Goal: Information Seeking & Learning: Learn about a topic

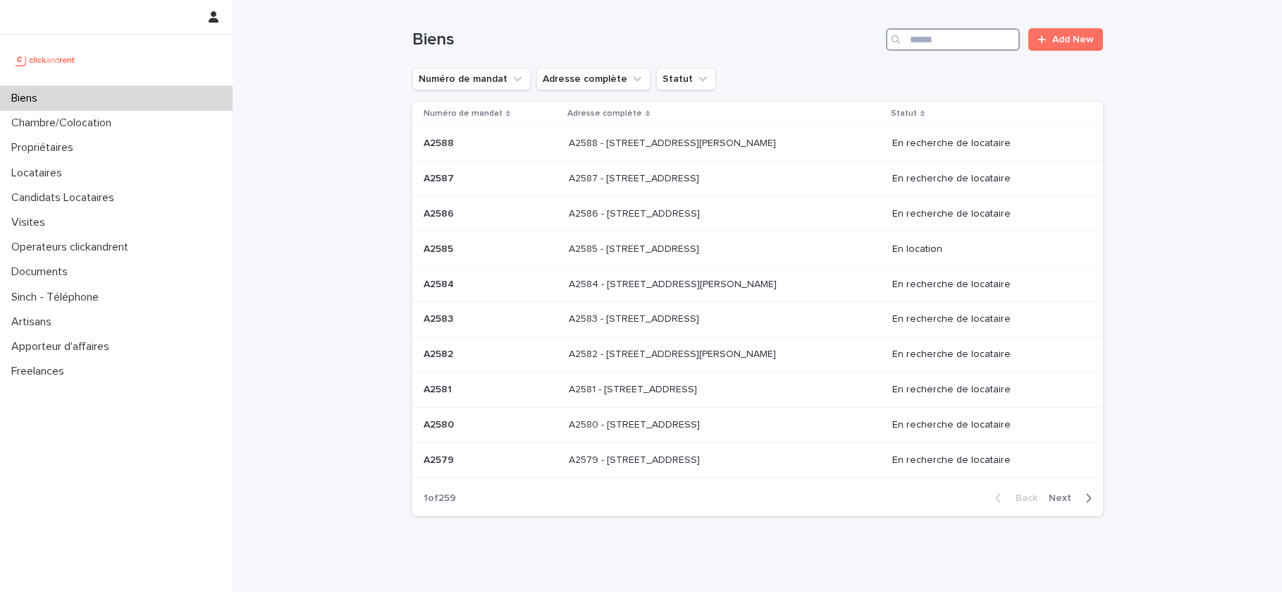
click at [979, 43] on input "Search" at bounding box center [953, 39] width 134 height 23
paste input "**********"
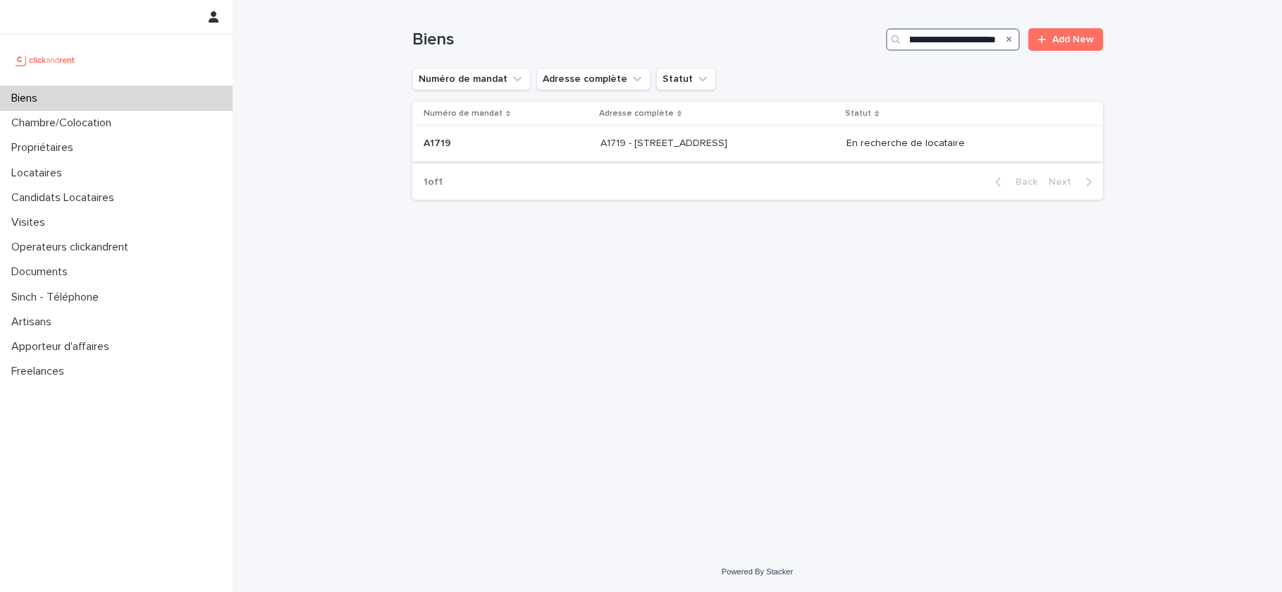
type input "**********"
click at [624, 145] on p "A1719 - 412 Boulevard National, Marseille 13003" at bounding box center [666, 142] width 130 height 15
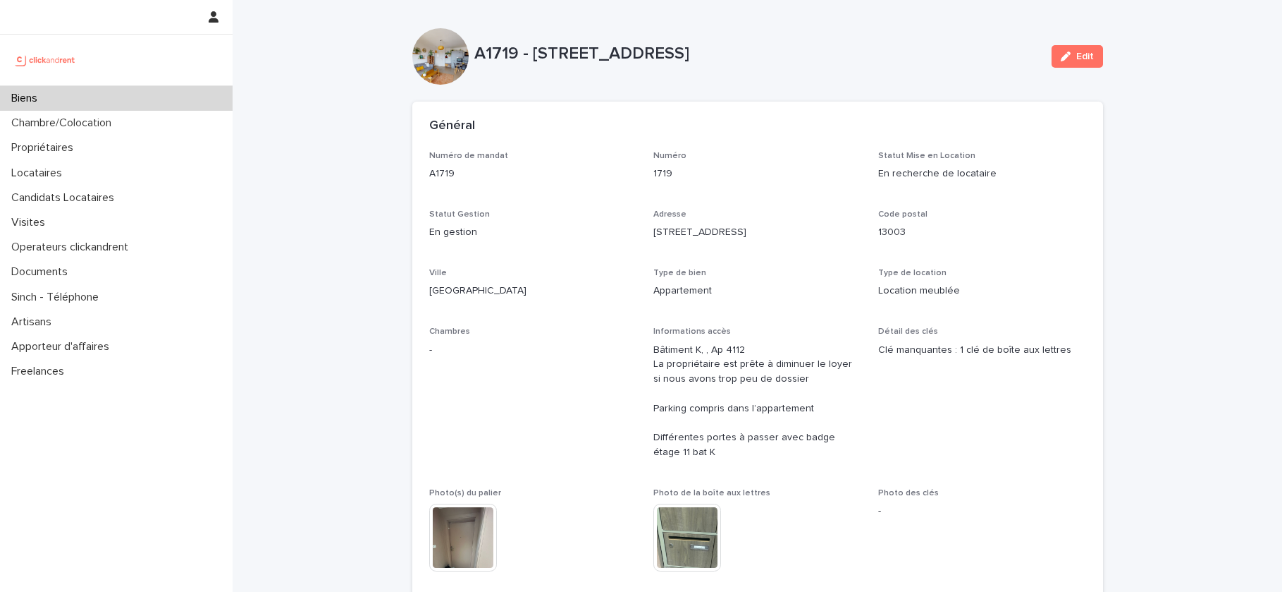
click at [76, 95] on div "Biens" at bounding box center [116, 98] width 233 height 25
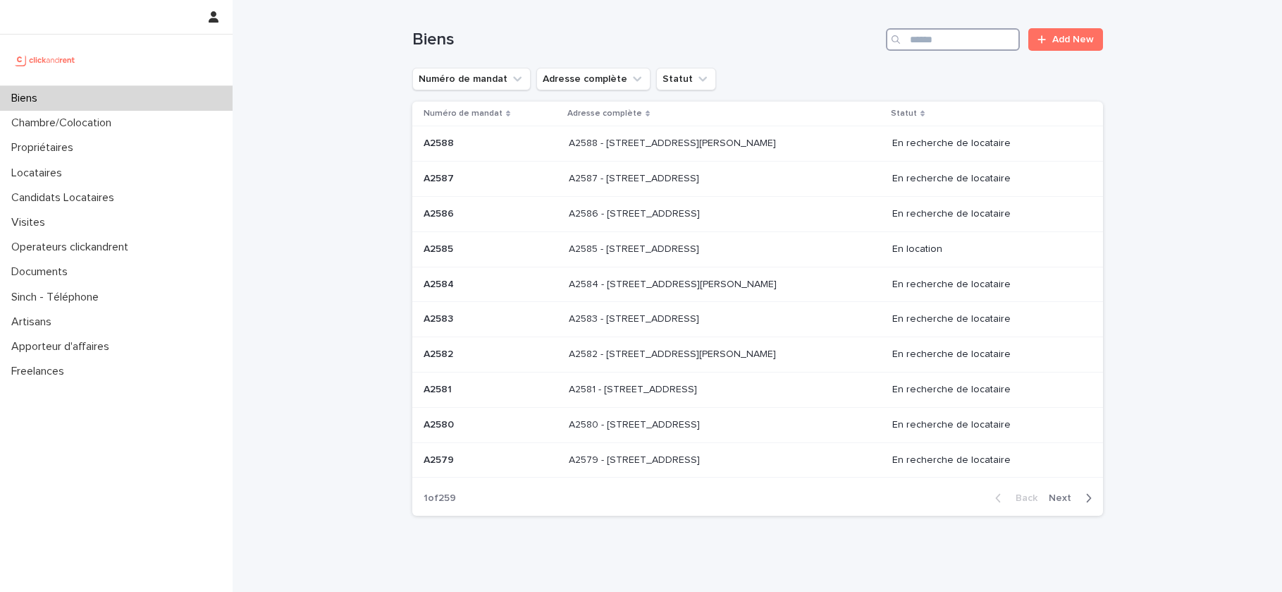
click at [946, 34] on input "Search" at bounding box center [953, 39] width 134 height 23
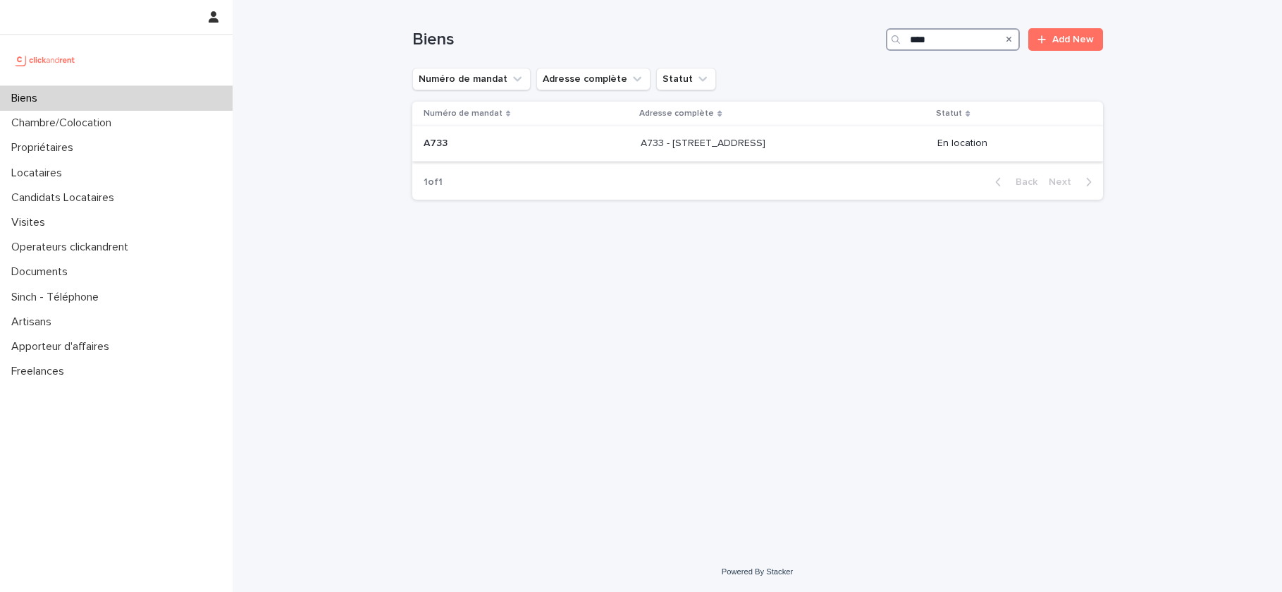
type input "****"
click at [690, 147] on p "A733 - 1 rue des Linandes Oranges, Cergy 95000" at bounding box center [705, 142] width 128 height 15
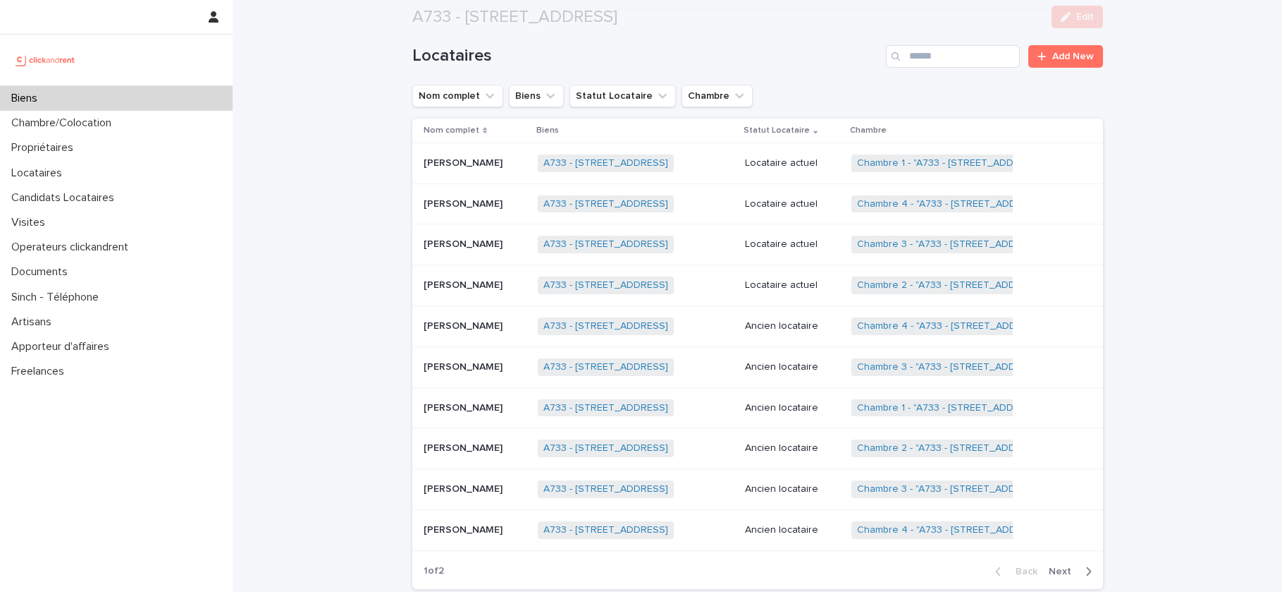
scroll to position [718, 0]
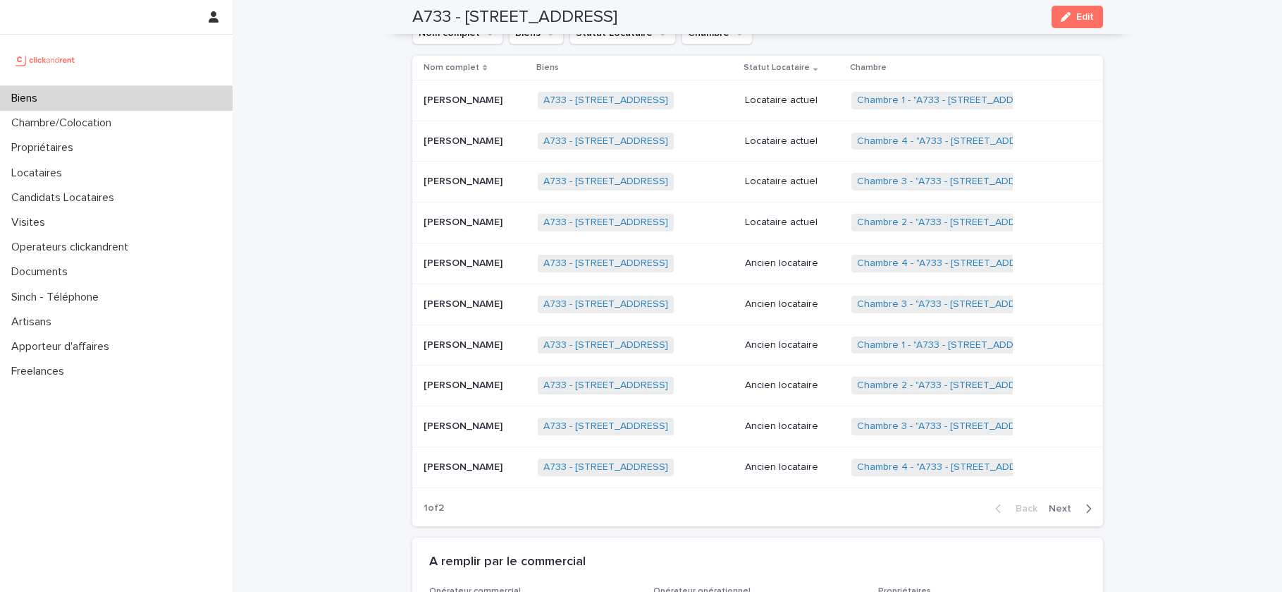
click at [477, 216] on p at bounding box center [476, 222] width 104 height 12
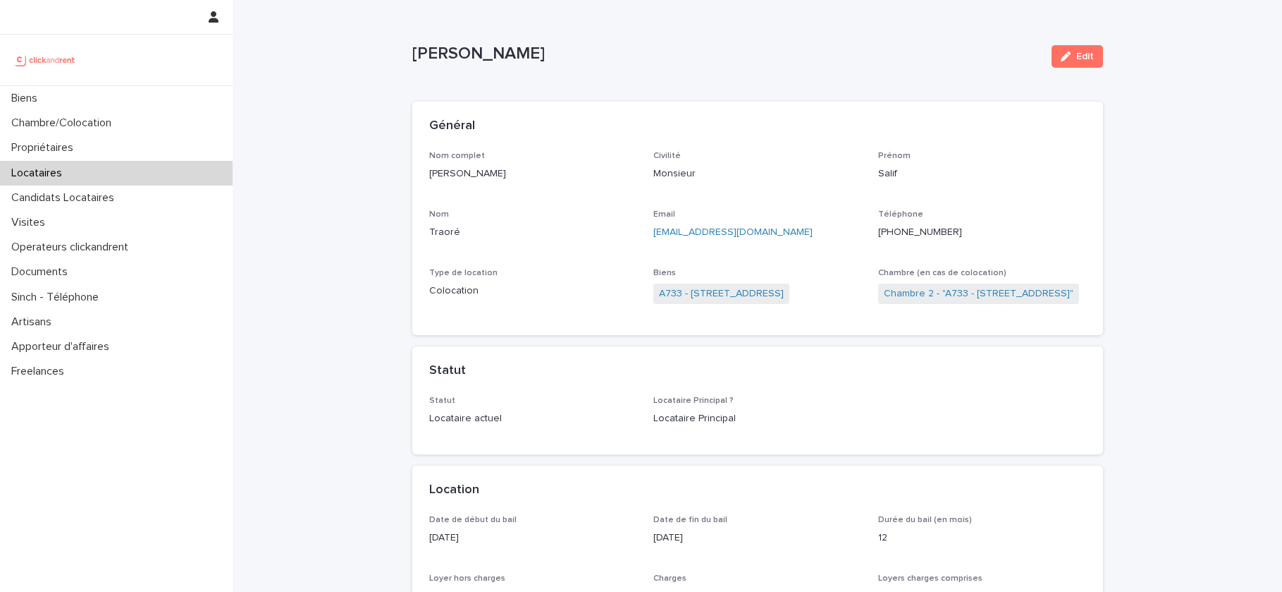
click at [100, 176] on div "Locataires" at bounding box center [116, 173] width 233 height 25
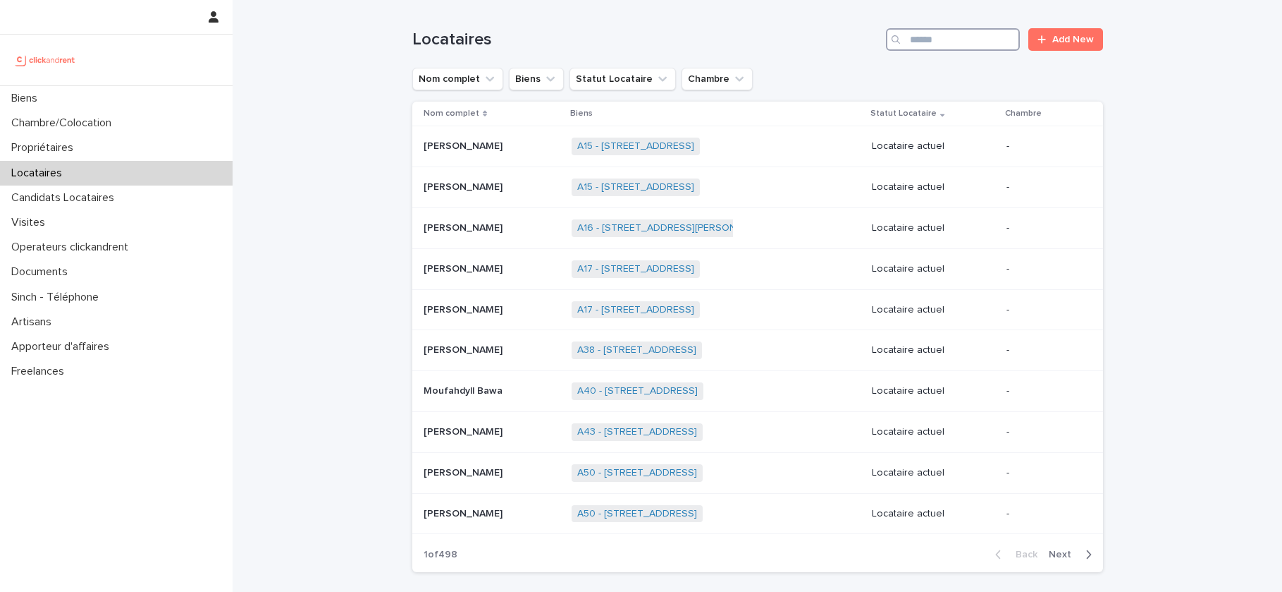
click at [982, 45] on input "Search" at bounding box center [953, 39] width 134 height 23
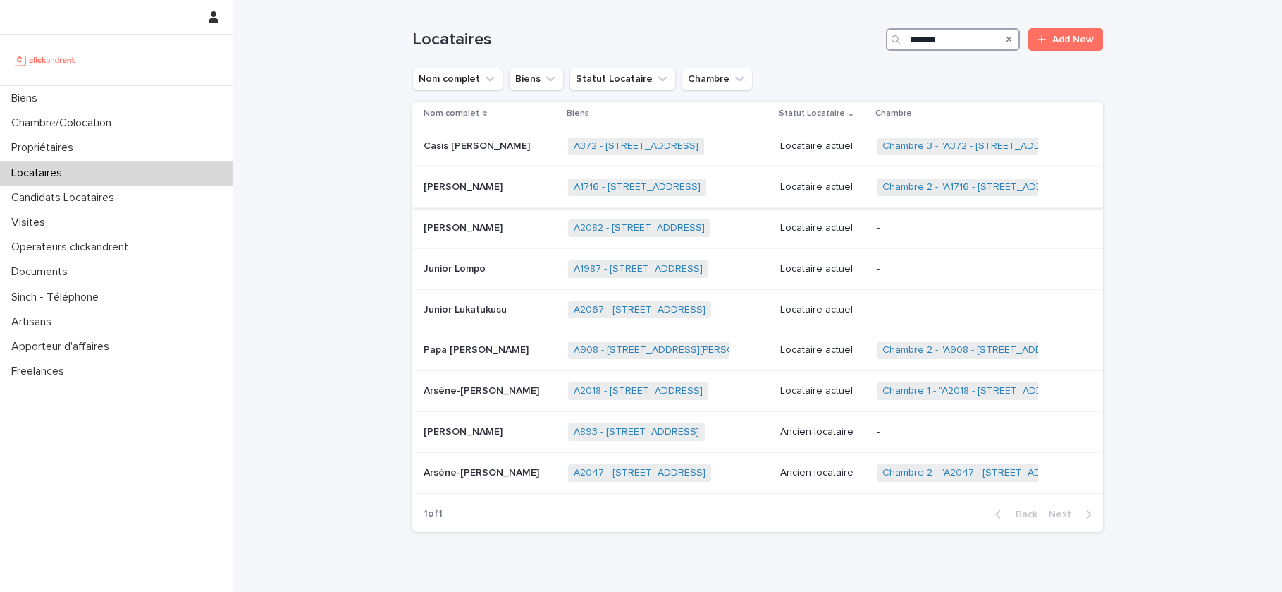
type input "******"
click at [557, 183] on p at bounding box center [490, 187] width 133 height 12
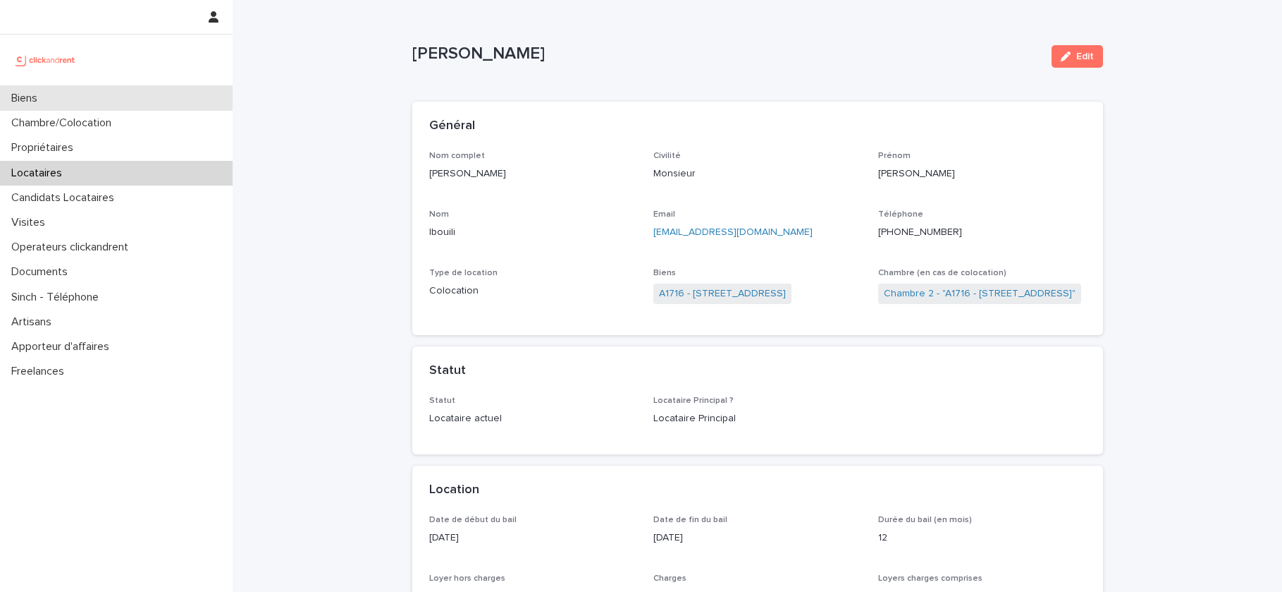
click at [124, 97] on div "Biens" at bounding box center [116, 98] width 233 height 25
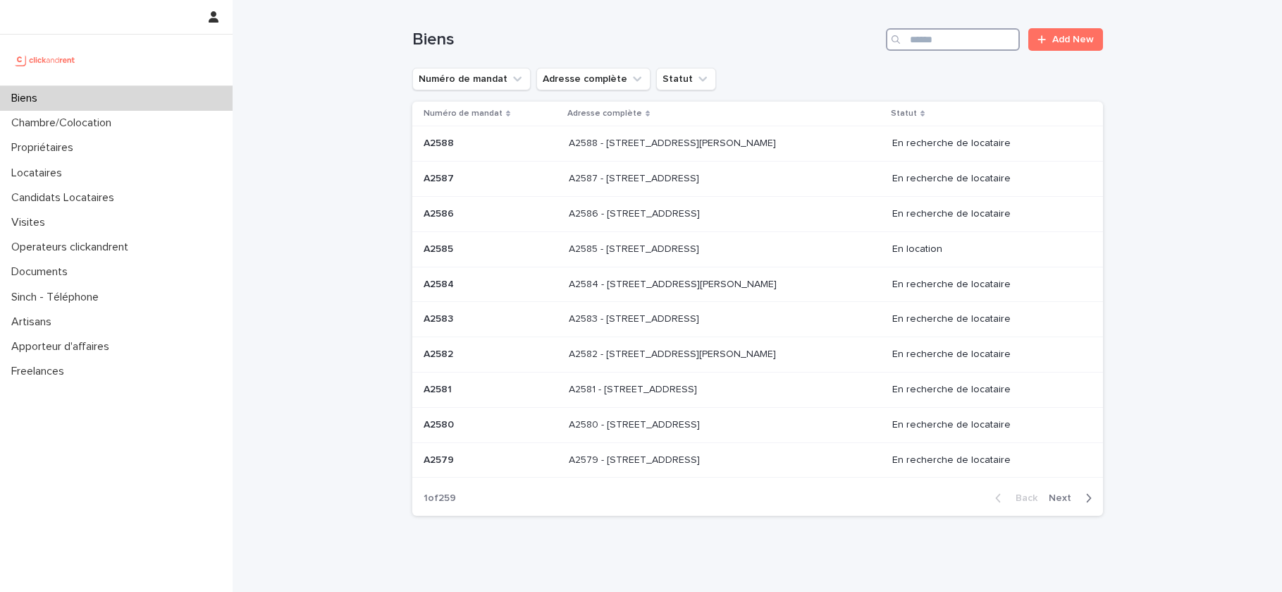
click at [967, 47] on input "Search" at bounding box center [953, 39] width 134 height 23
type input "*****"
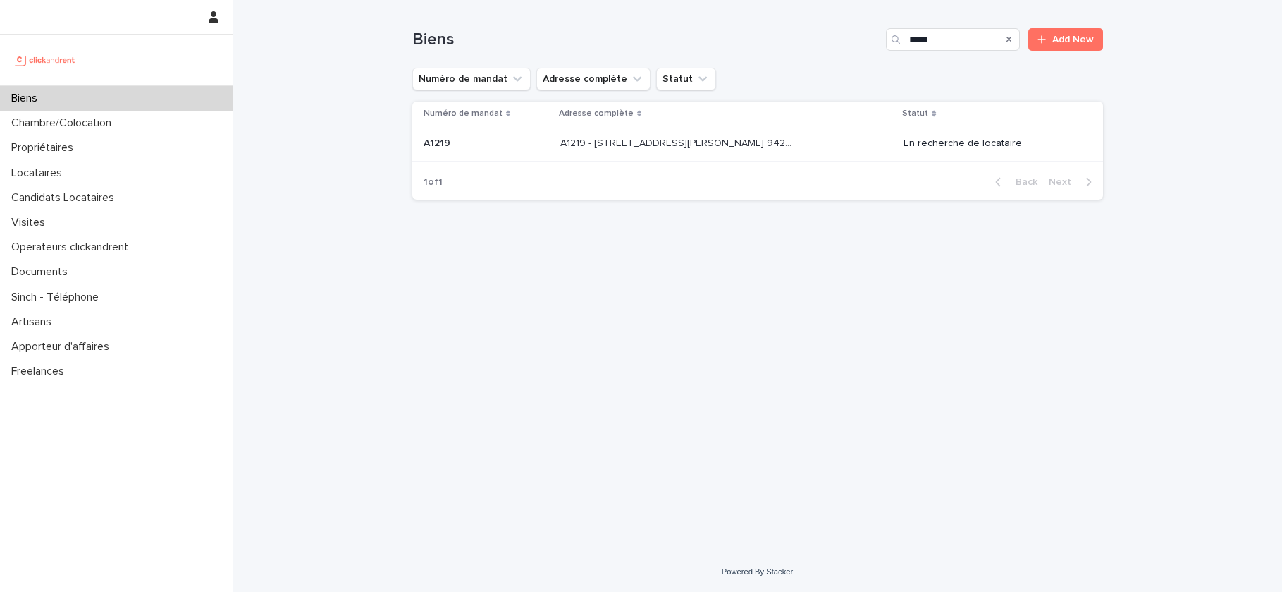
click at [774, 145] on p "A1219 - [STREET_ADDRESS][PERSON_NAME] 94240" at bounding box center [679, 142] width 238 height 15
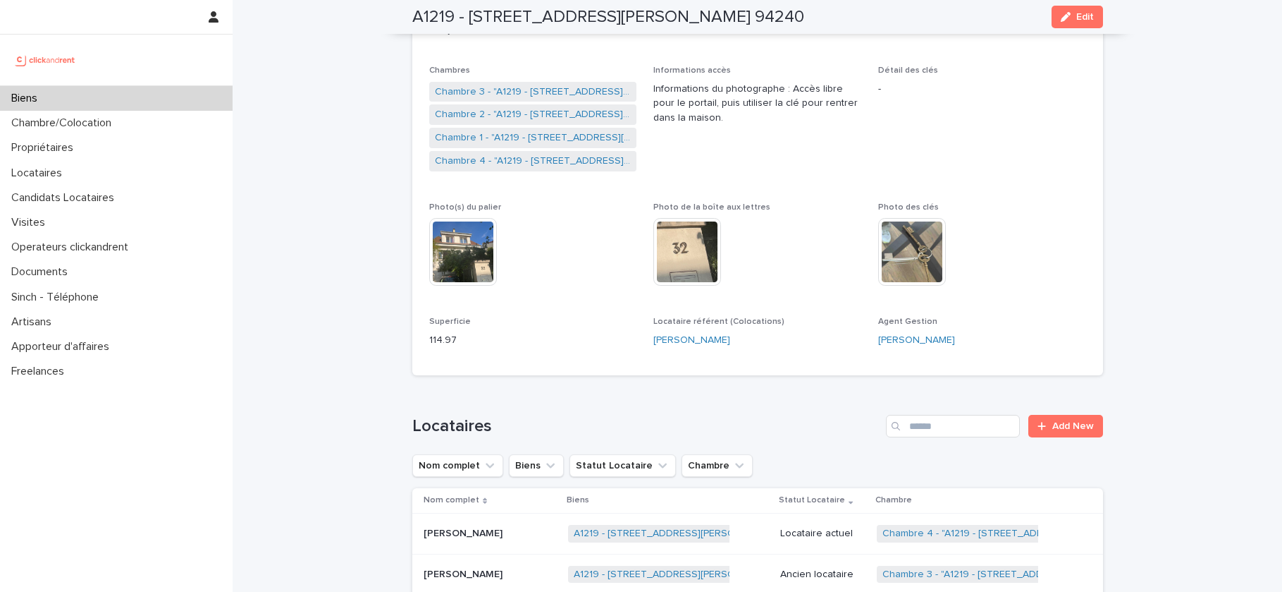
scroll to position [255, 0]
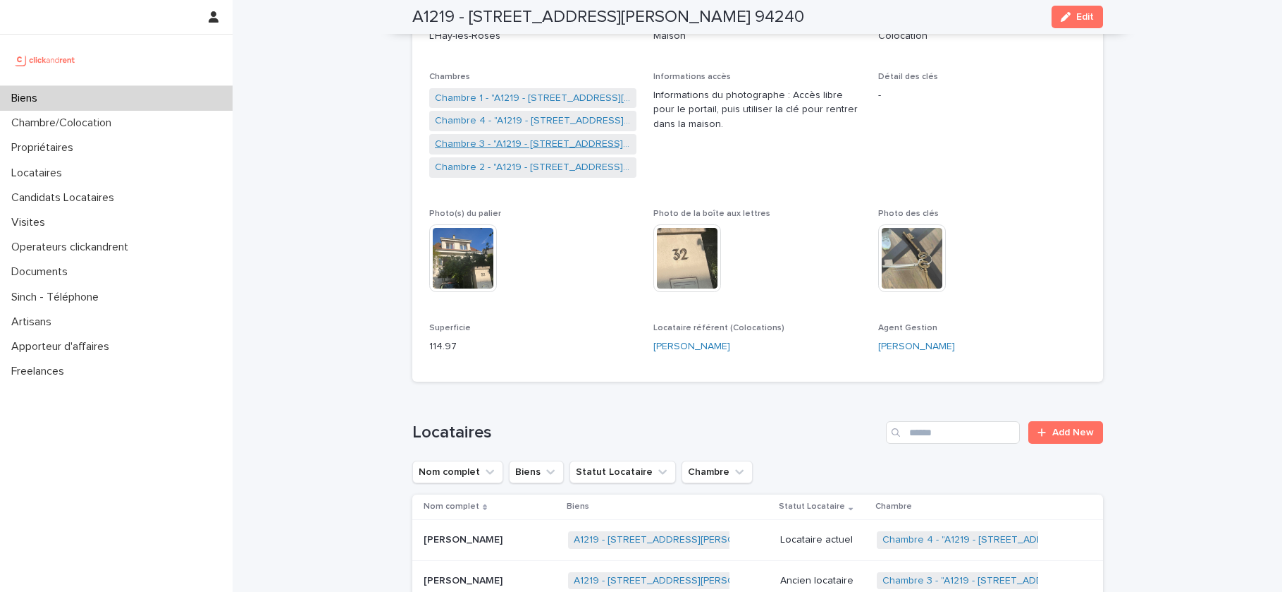
click at [515, 142] on link "Chambre 3 - "A1219 - 32 avenue Jules Gravereaux, L'Haÿ-les-Roses 94240"" at bounding box center [533, 144] width 197 height 15
click at [523, 166] on link "Chambre 2 - "A1219 - 32 avenue Jules Gravereaux, L'Haÿ-les-Roses 94240"" at bounding box center [533, 167] width 197 height 15
click at [539, 98] on link "Chambre 1 - "A1219 - [STREET_ADDRESS][PERSON_NAME] 94240"" at bounding box center [533, 98] width 197 height 15
click at [52, 176] on p "Locataires" at bounding box center [40, 172] width 68 height 13
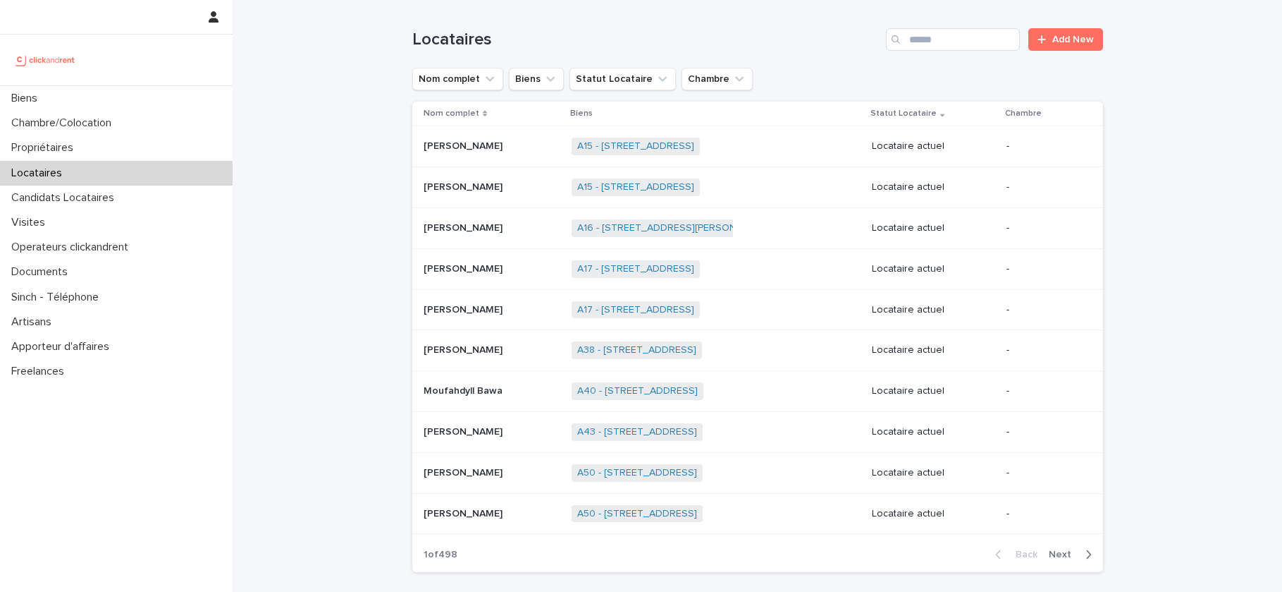
click at [995, 37] on input "Search" at bounding box center [953, 39] width 134 height 23
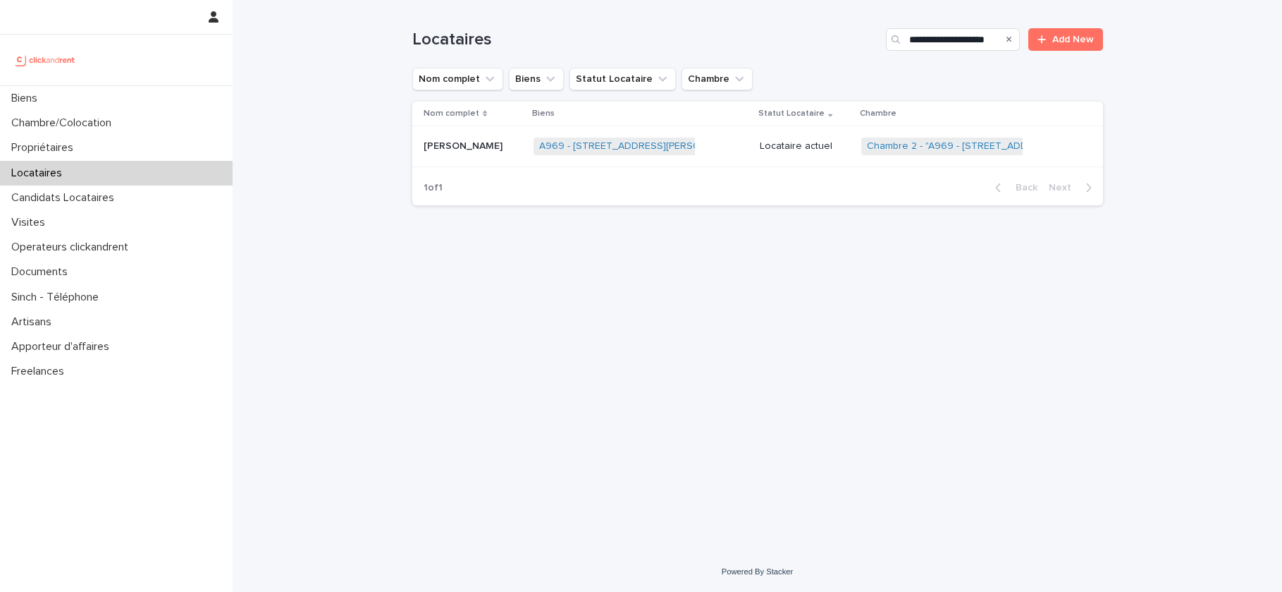
type input "**********"
click at [105, 176] on div "Locataires" at bounding box center [116, 173] width 233 height 25
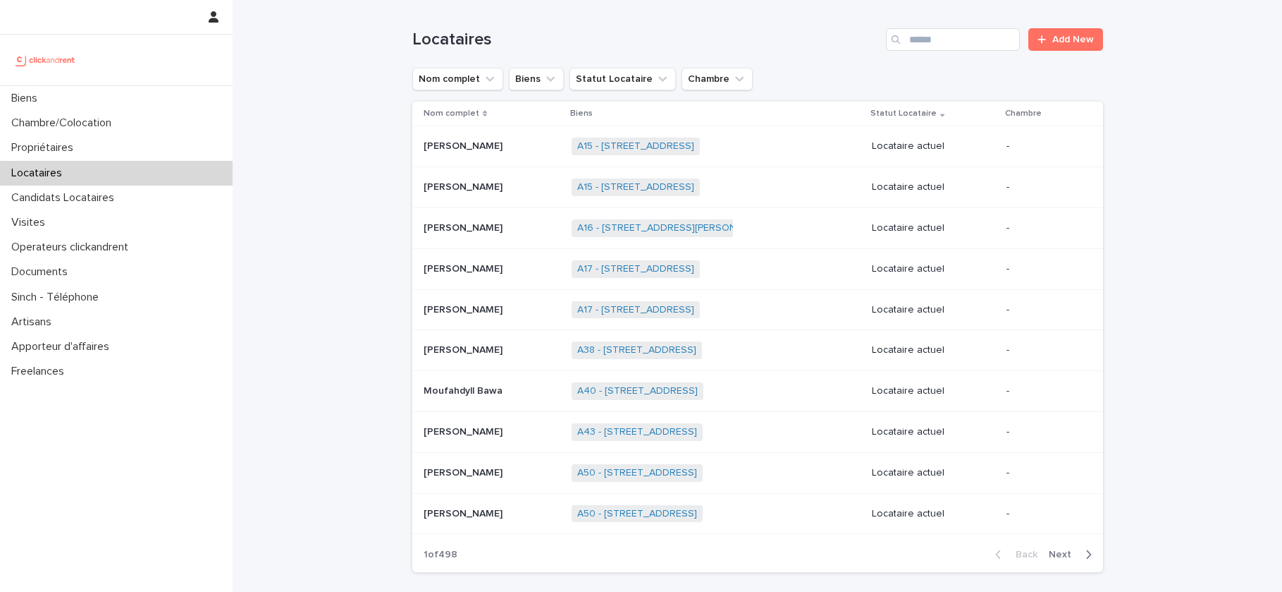
click at [942, 18] on div "Locataires Add New" at bounding box center [757, 34] width 691 height 68
drag, startPoint x: 942, startPoint y: 27, endPoint x: 942, endPoint y: 35, distance: 7.8
click at [942, 30] on input "Search" at bounding box center [953, 39] width 134 height 23
click at [942, 35] on input "Search" at bounding box center [953, 39] width 134 height 23
paste input "**********"
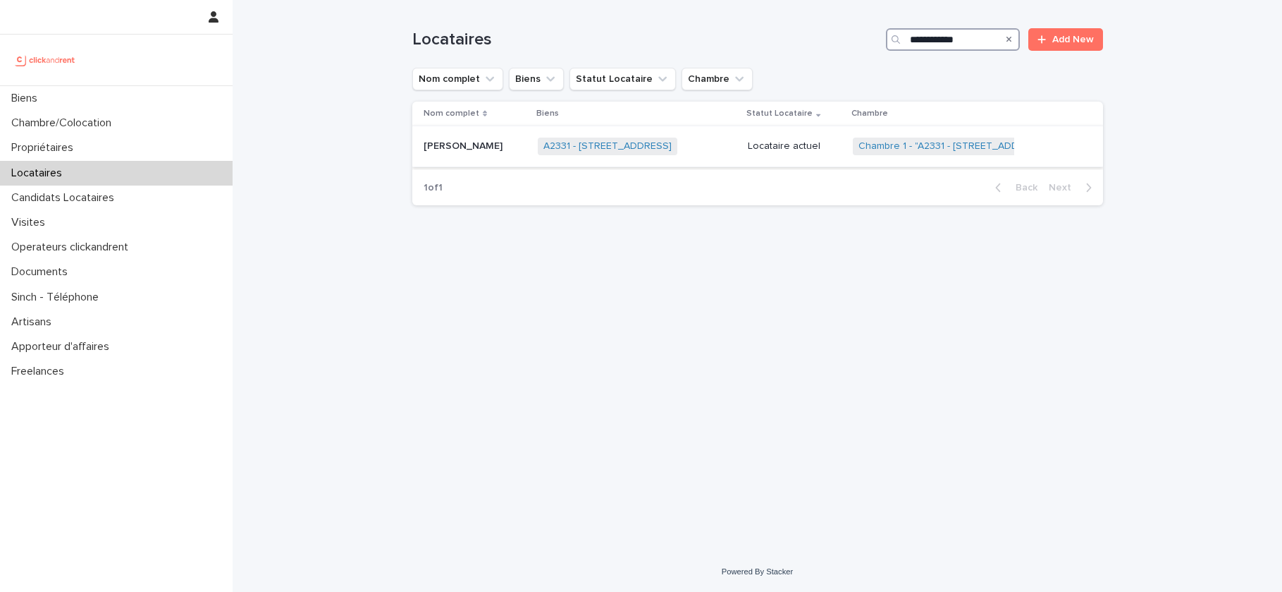
type input "**********"
click at [445, 144] on p "Laura Blaise" at bounding box center [465, 144] width 82 height 15
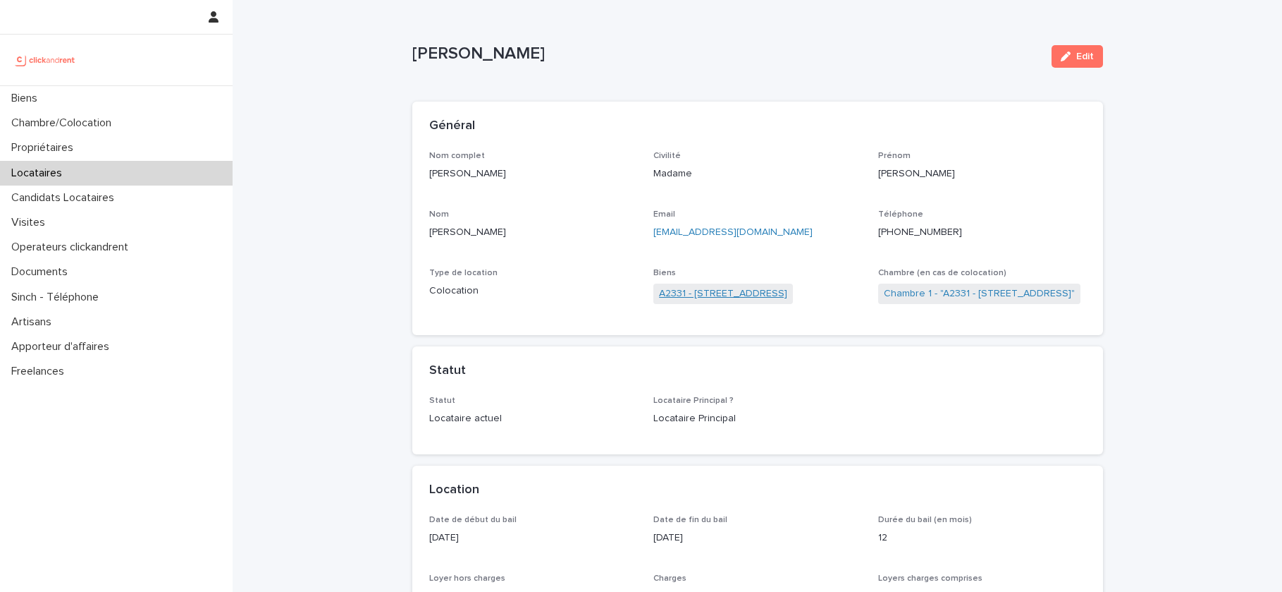
click at [688, 290] on link "A2331 - 8 Rue de Bordeaux, Toulouse 31200" at bounding box center [723, 293] width 128 height 15
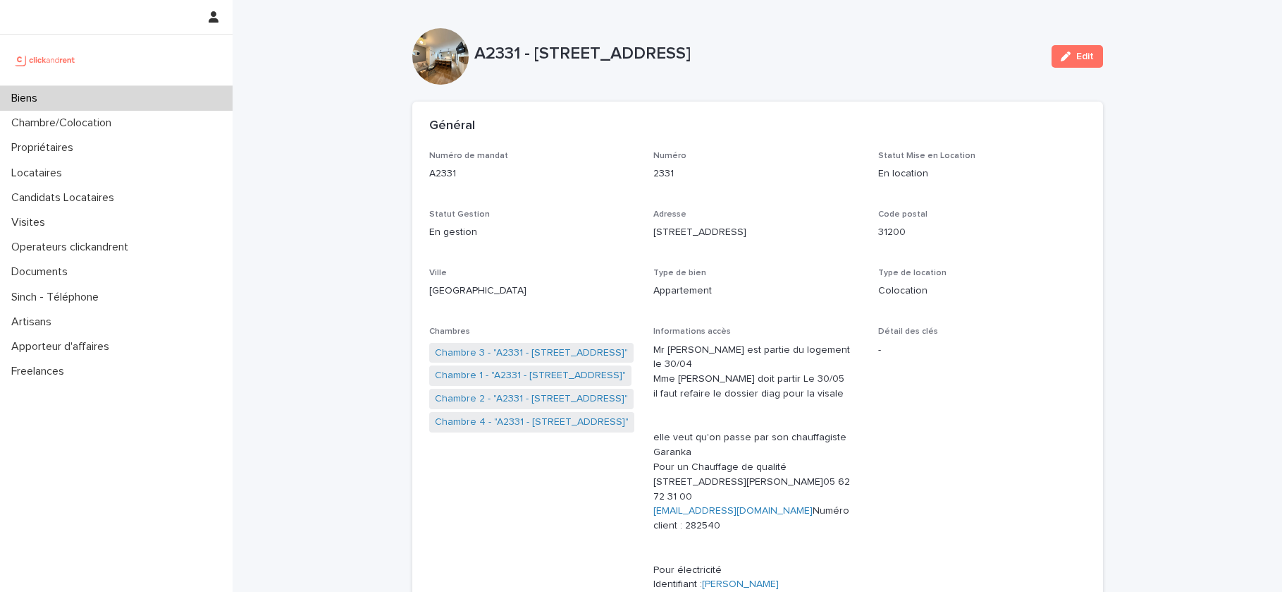
click at [72, 86] on div "Biens" at bounding box center [116, 98] width 233 height 25
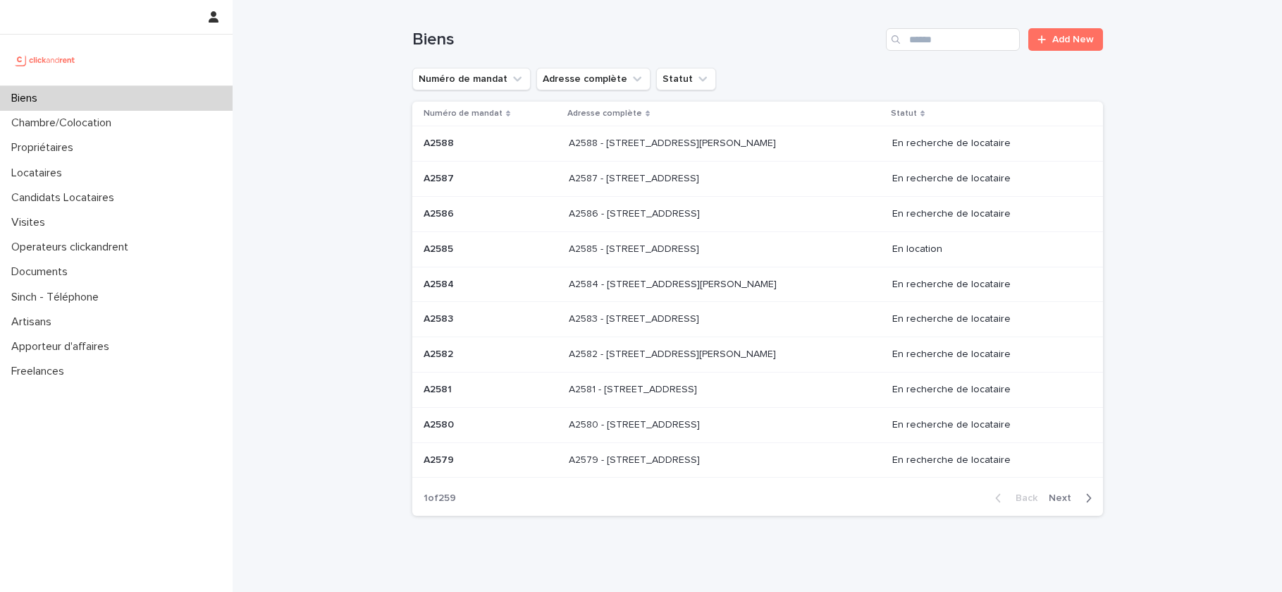
click at [967, 51] on div "Biens Add New" at bounding box center [757, 34] width 691 height 68
click at [984, 30] on input "Search" at bounding box center [953, 39] width 134 height 23
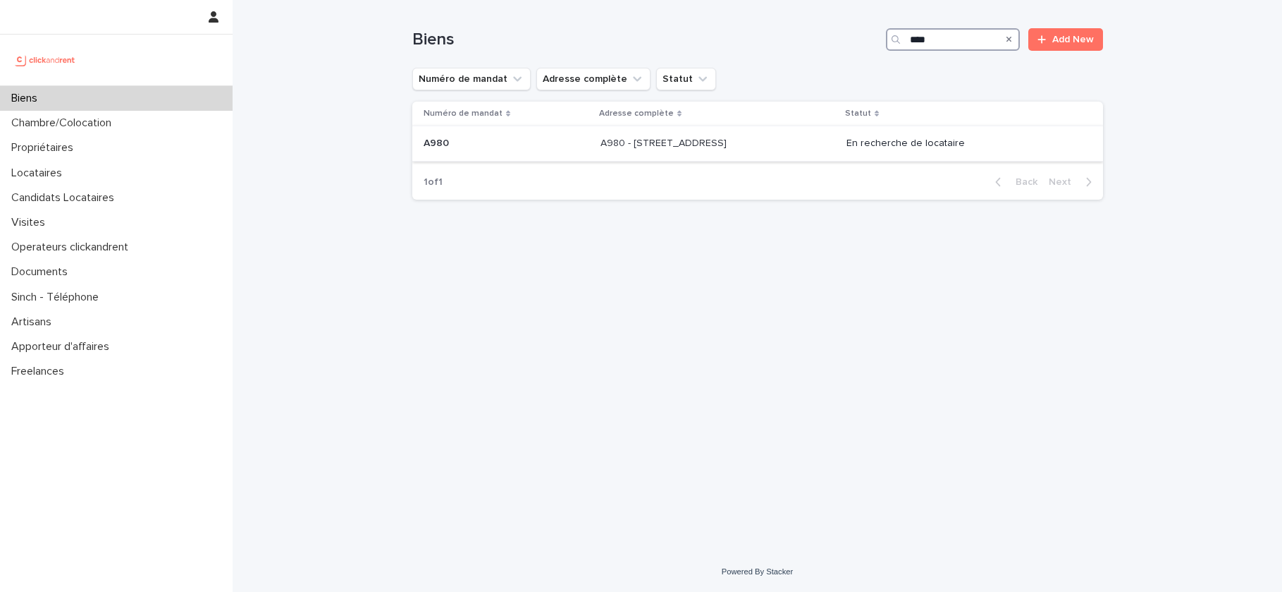
type input "****"
click at [828, 146] on div "A980 - 14 rue des Lilas, Alfortville 94140 A980 - 14 rue des Lilas, Alfortville…" at bounding box center [718, 143] width 235 height 23
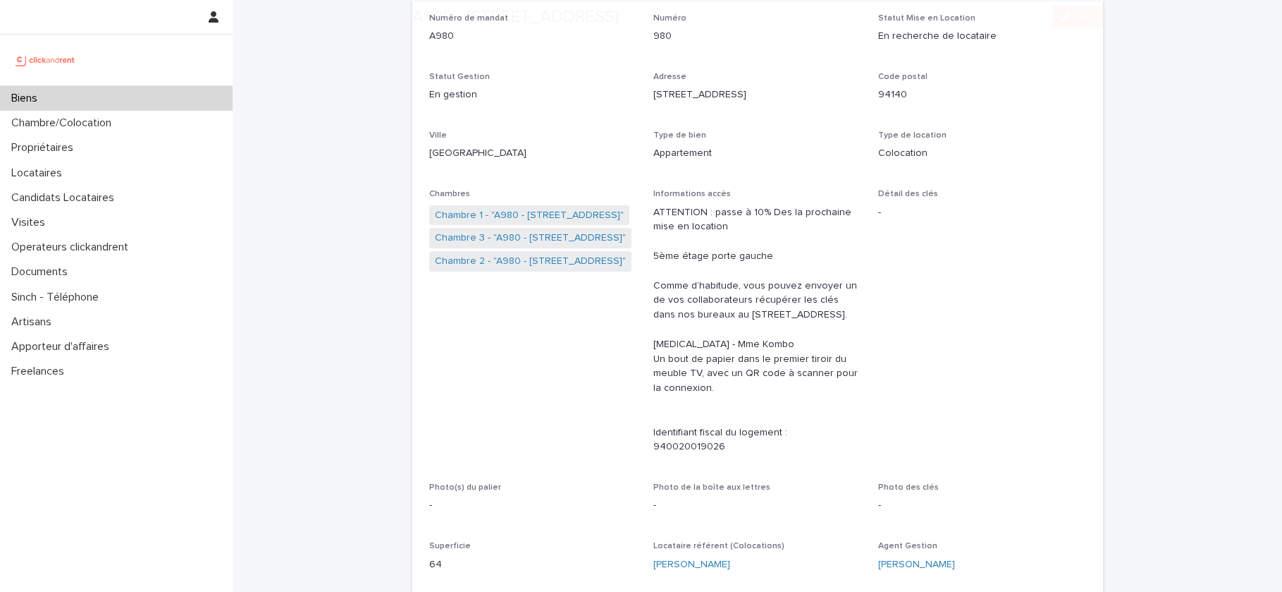
scroll to position [130, 0]
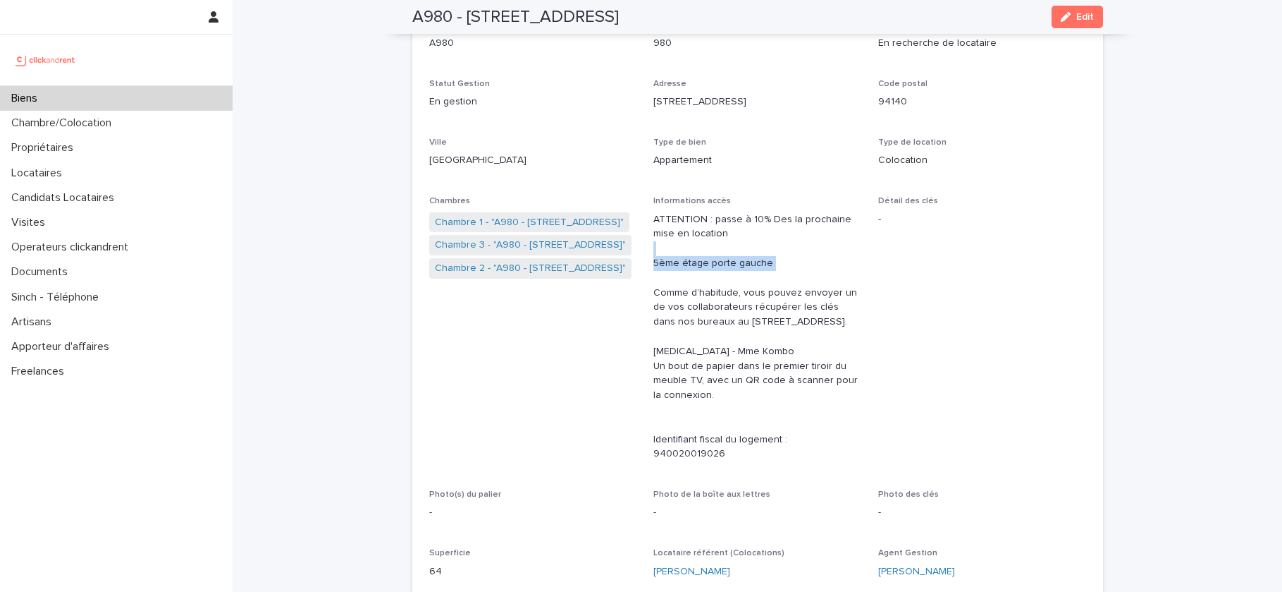
drag, startPoint x: 777, startPoint y: 256, endPoint x: 651, endPoint y: 254, distance: 126.2
click at [651, 254] on div "Numéro de mandat A980 Numéro 980 Statut Mise en Location En recherche de locata…" at bounding box center [757, 305] width 657 height 570
copy p "5ème étage porte gauche"
click at [47, 141] on p "Propriétaires" at bounding box center [45, 147] width 79 height 13
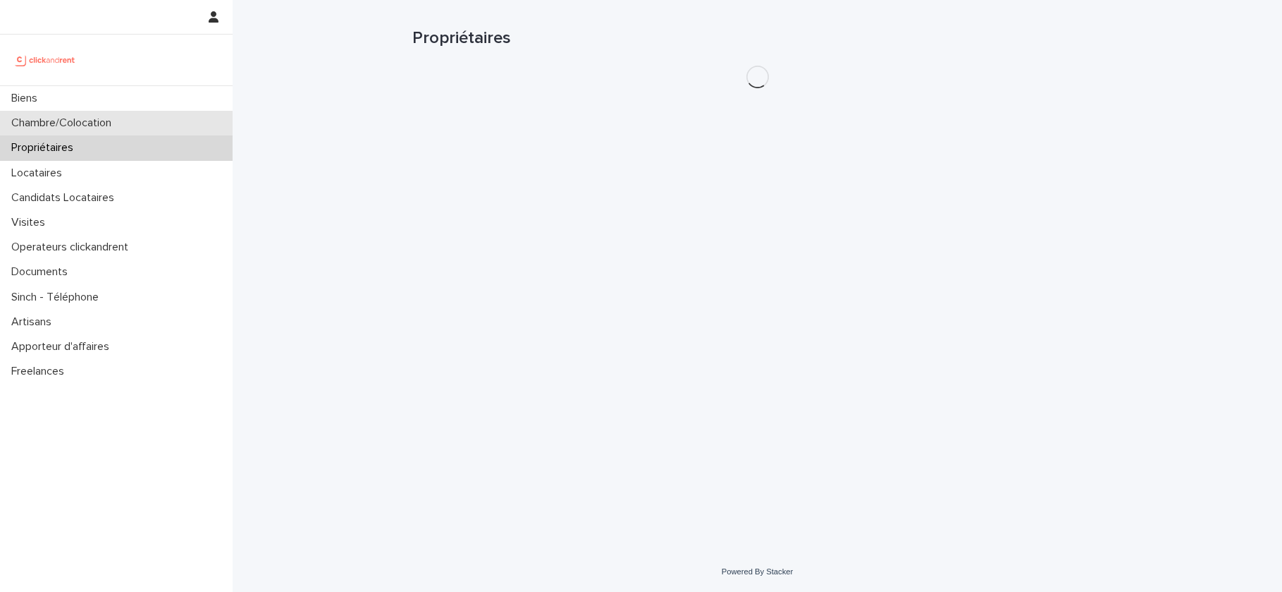
click at [72, 120] on p "Chambre/Colocation" at bounding box center [64, 122] width 117 height 13
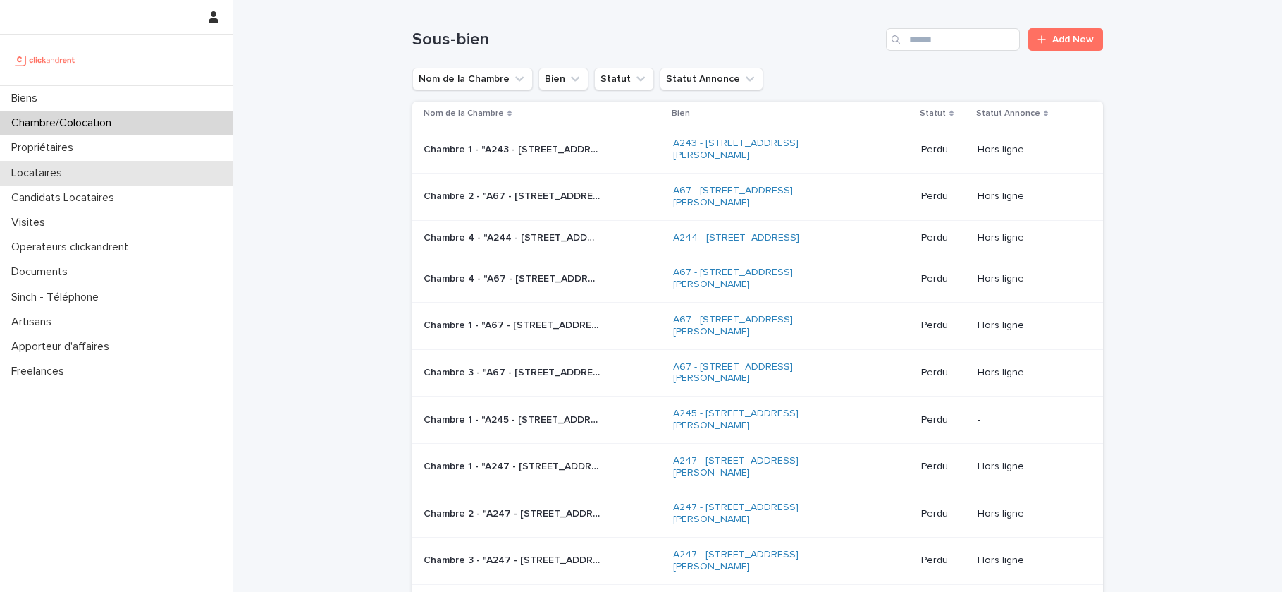
click at [75, 164] on div "Locataires" at bounding box center [116, 173] width 233 height 25
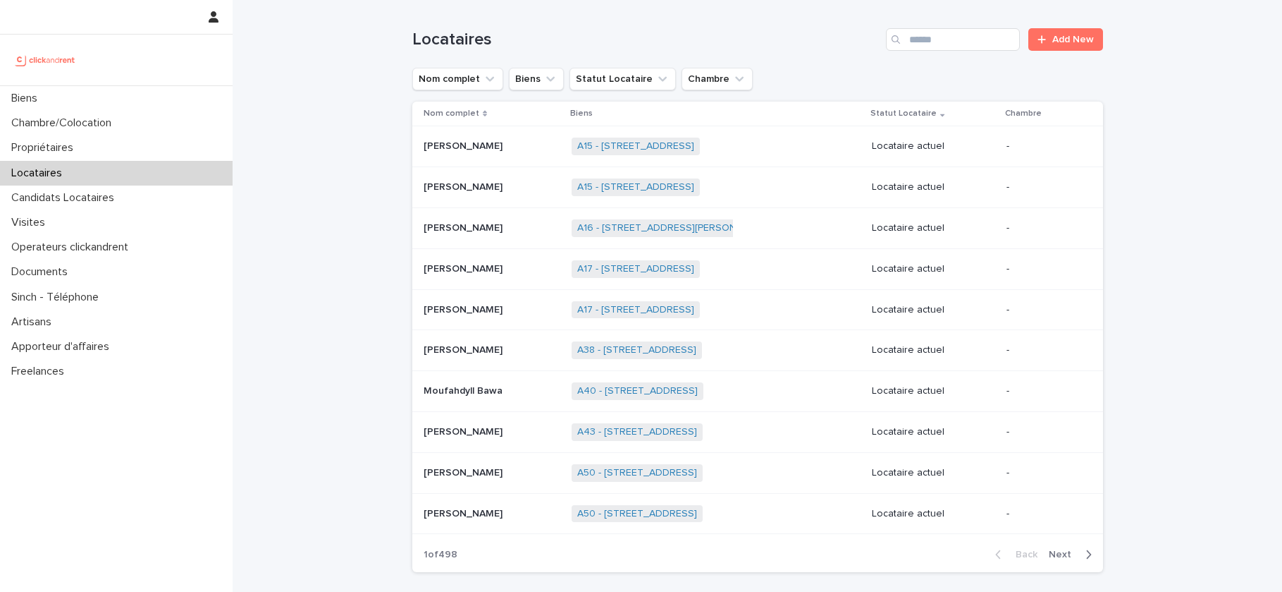
click at [907, 42] on div "Search" at bounding box center [897, 39] width 23 height 23
click at [936, 35] on input "Search" at bounding box center [953, 39] width 134 height 23
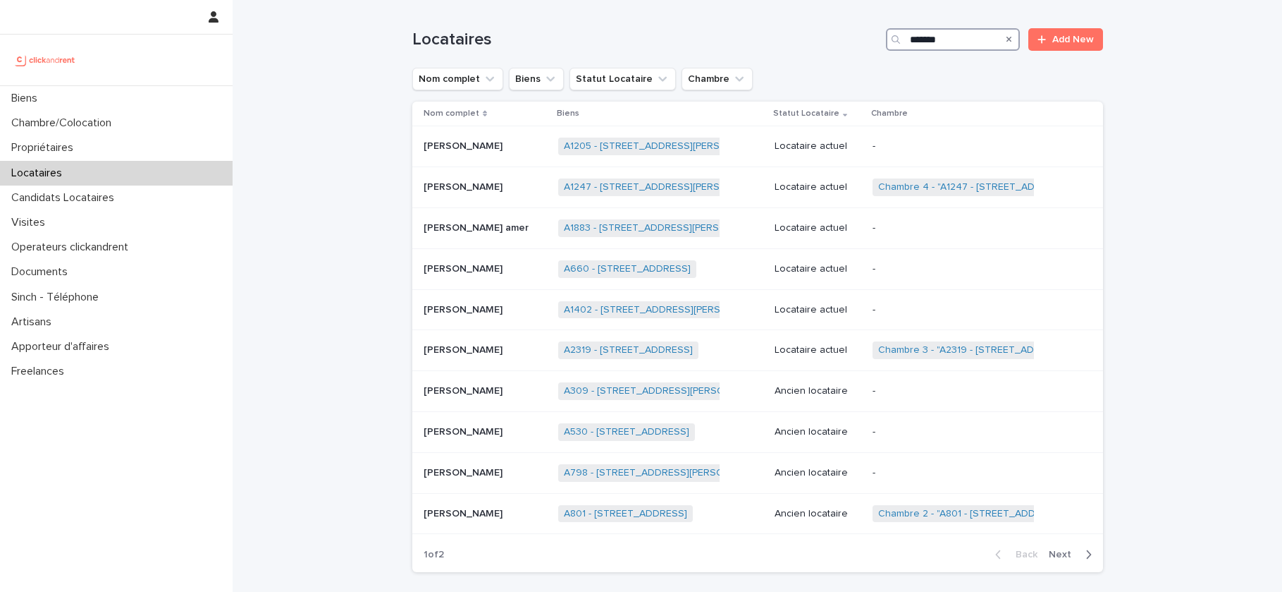
type input "******"
click at [73, 110] on div "Biens" at bounding box center [116, 98] width 233 height 25
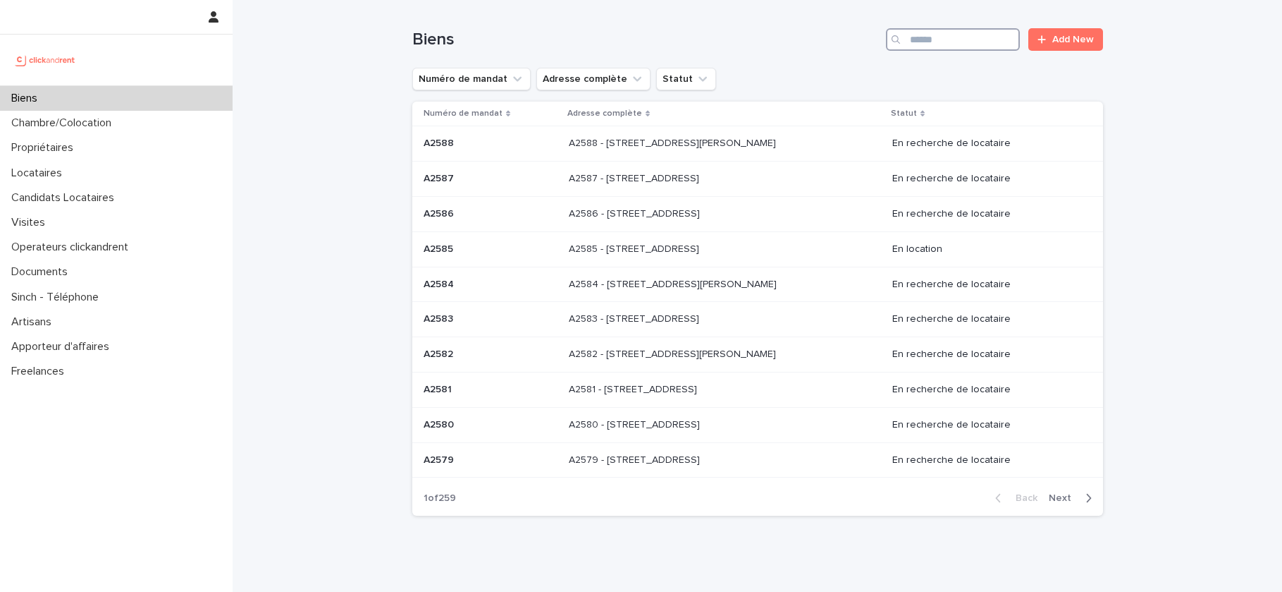
click at [971, 49] on input "Search" at bounding box center [953, 39] width 134 height 23
paste input "*****"
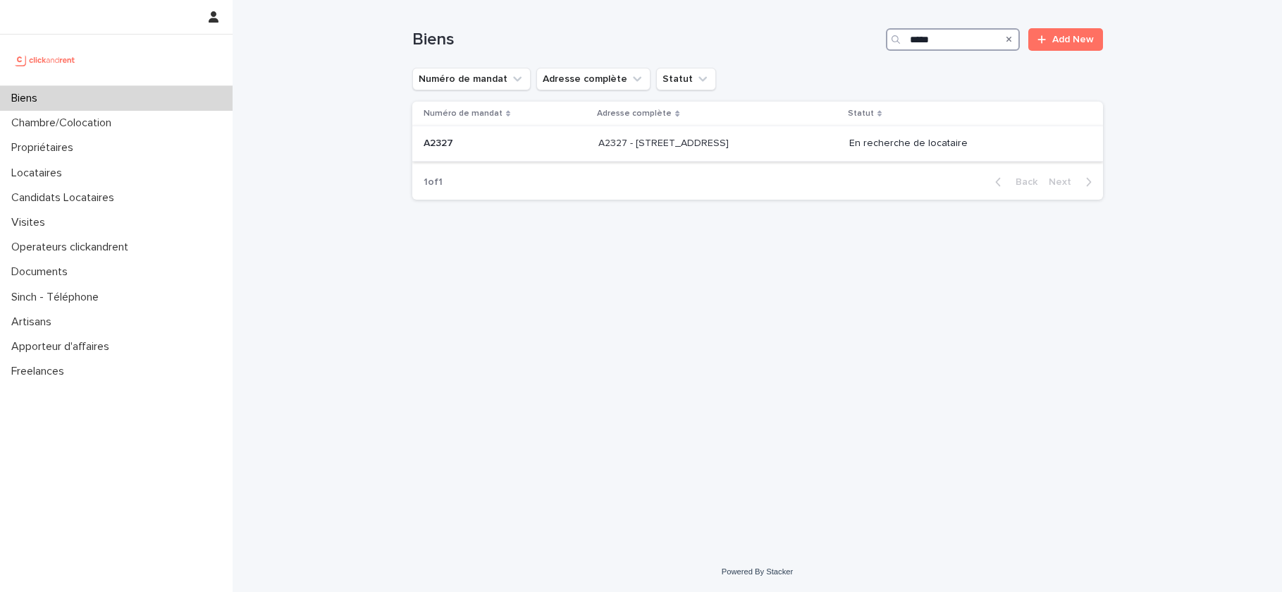
type input "*****"
click at [614, 144] on p "A2327 - 5 Rue de la Roche, Rueil-Malmaison 92500" at bounding box center [665, 142] width 133 height 15
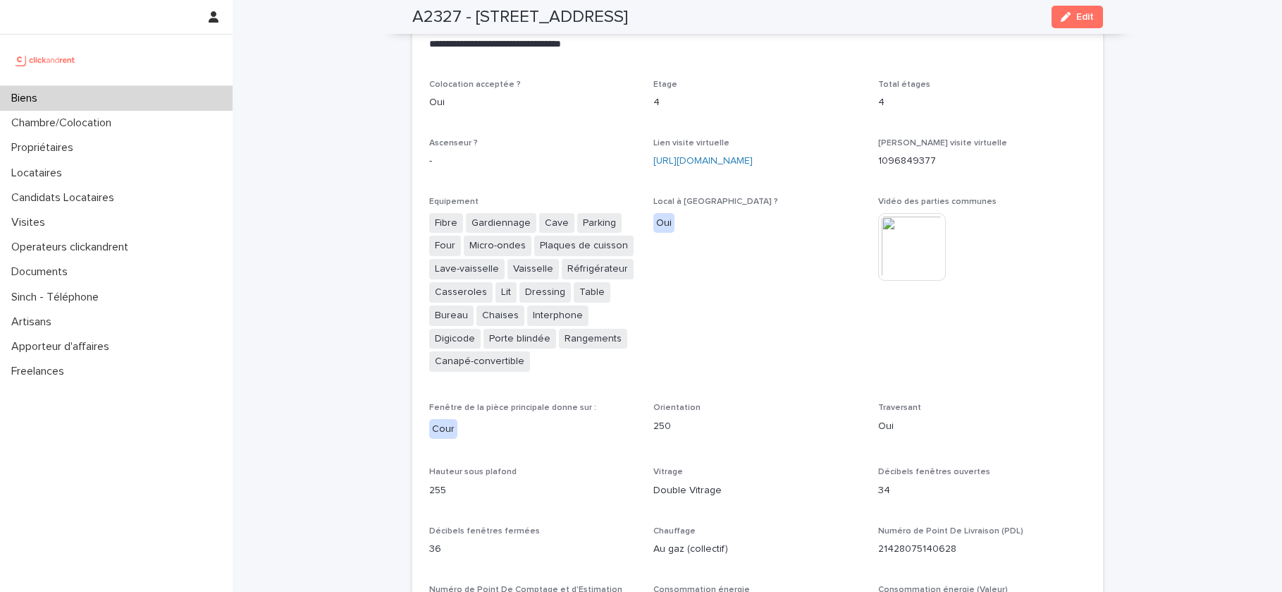
scroll to position [3086, 0]
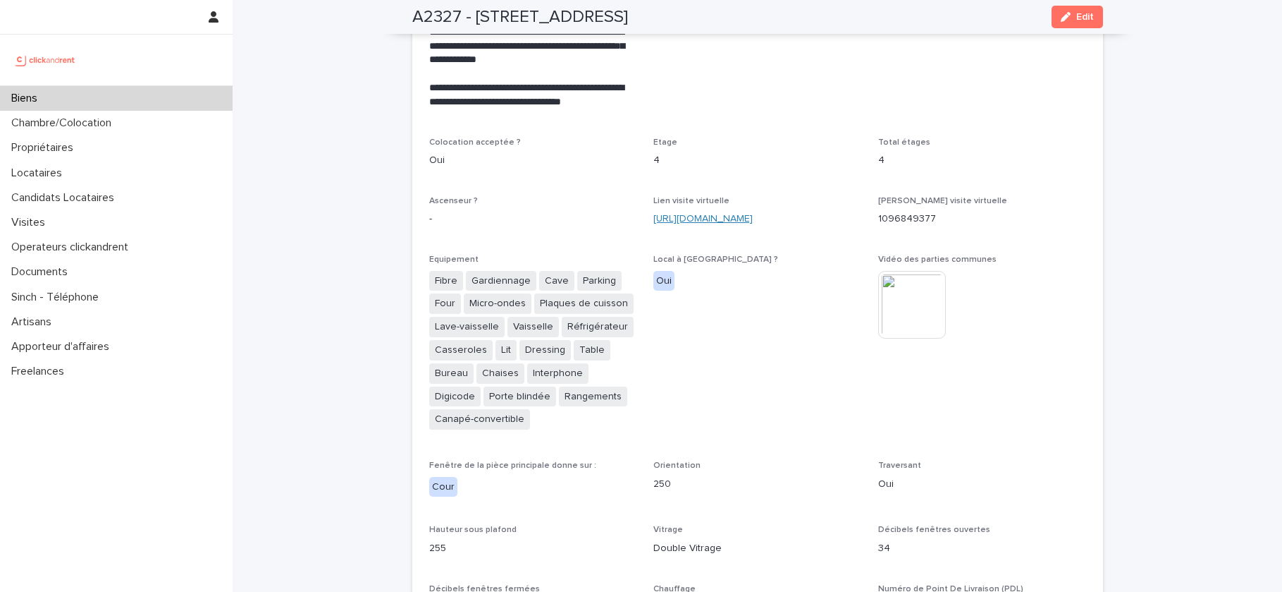
click at [734, 214] on link "https://my.matterport.com/show/?m=ZLoaHEJaTzy" at bounding box center [703, 219] width 99 height 10
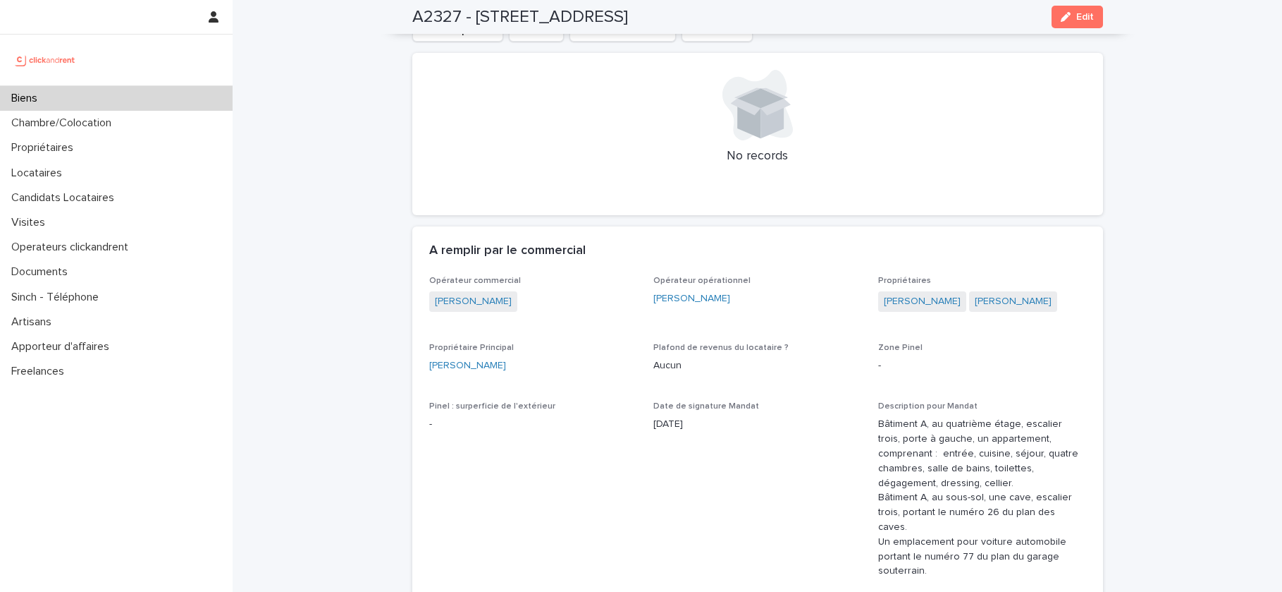
scroll to position [681, 0]
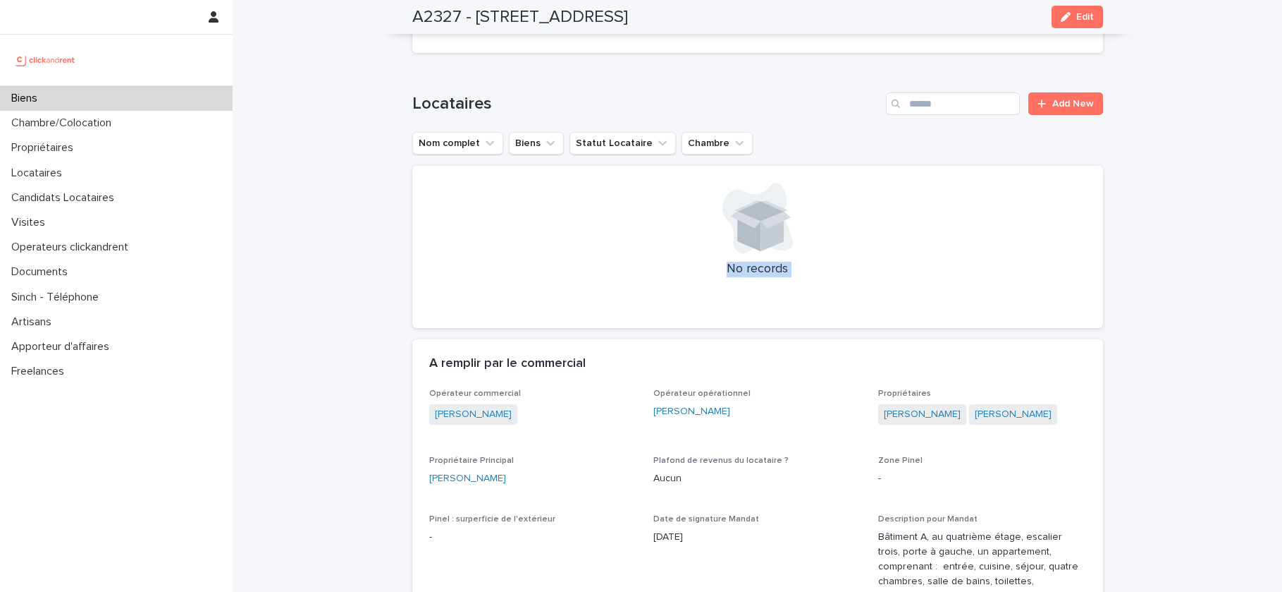
drag, startPoint x: 572, startPoint y: 178, endPoint x: 768, endPoint y: 306, distance: 233.7
click at [768, 306] on div "No records" at bounding box center [757, 247] width 691 height 162
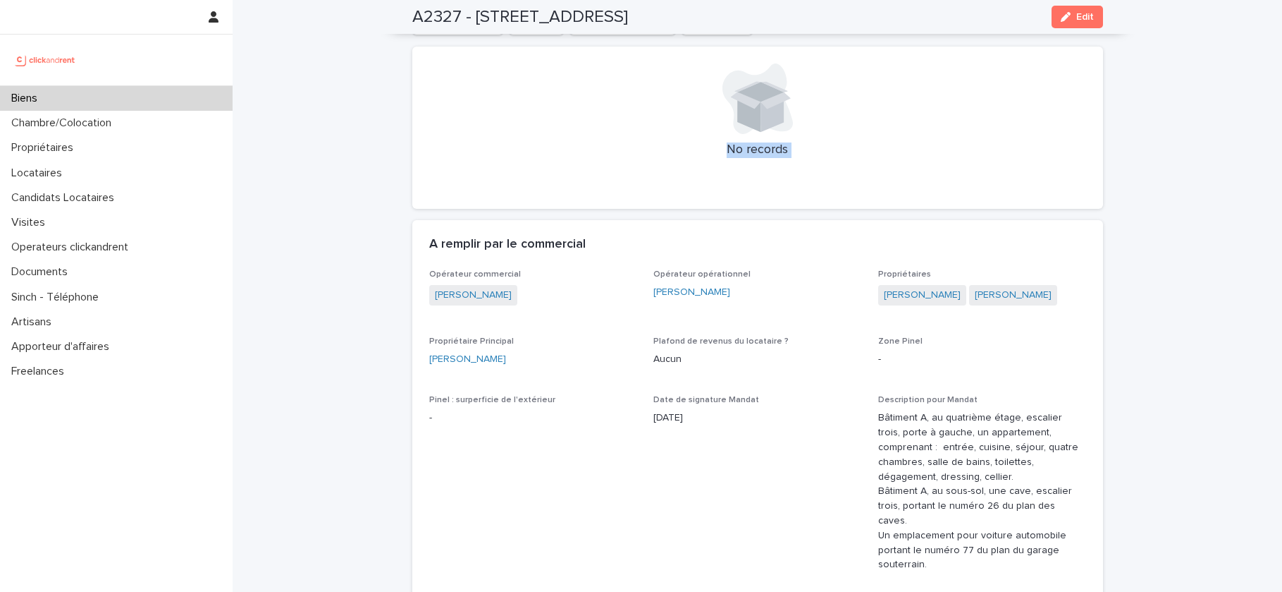
scroll to position [802, 0]
drag, startPoint x: 703, startPoint y: 419, endPoint x: 649, endPoint y: 407, distance: 54.9
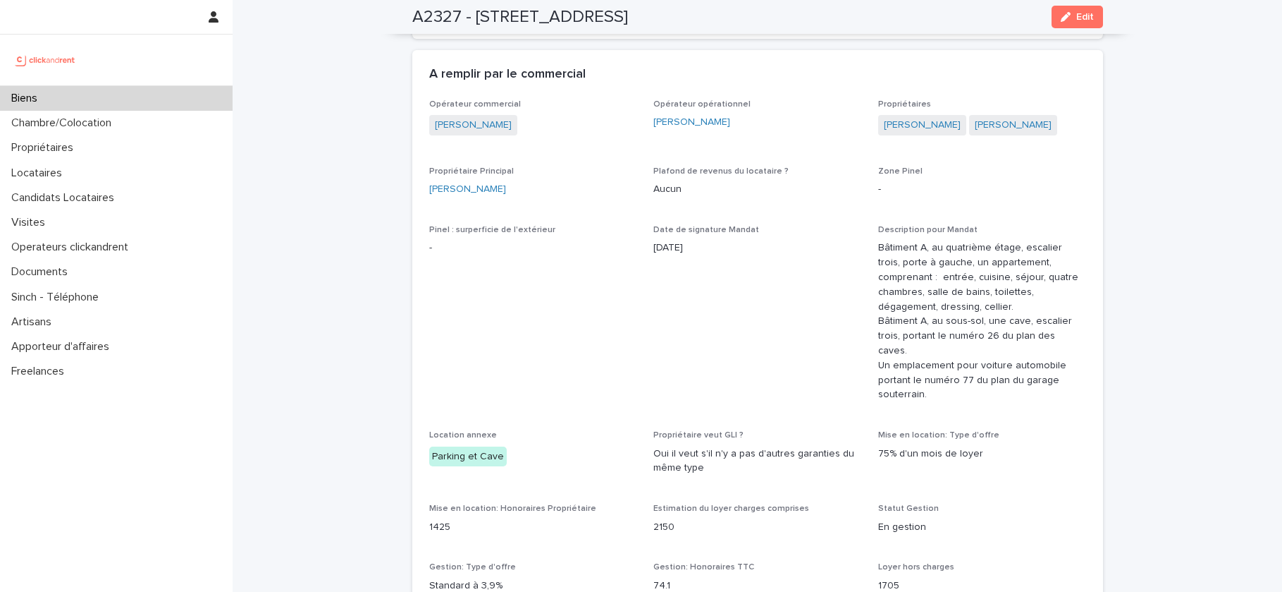
scroll to position [978, 0]
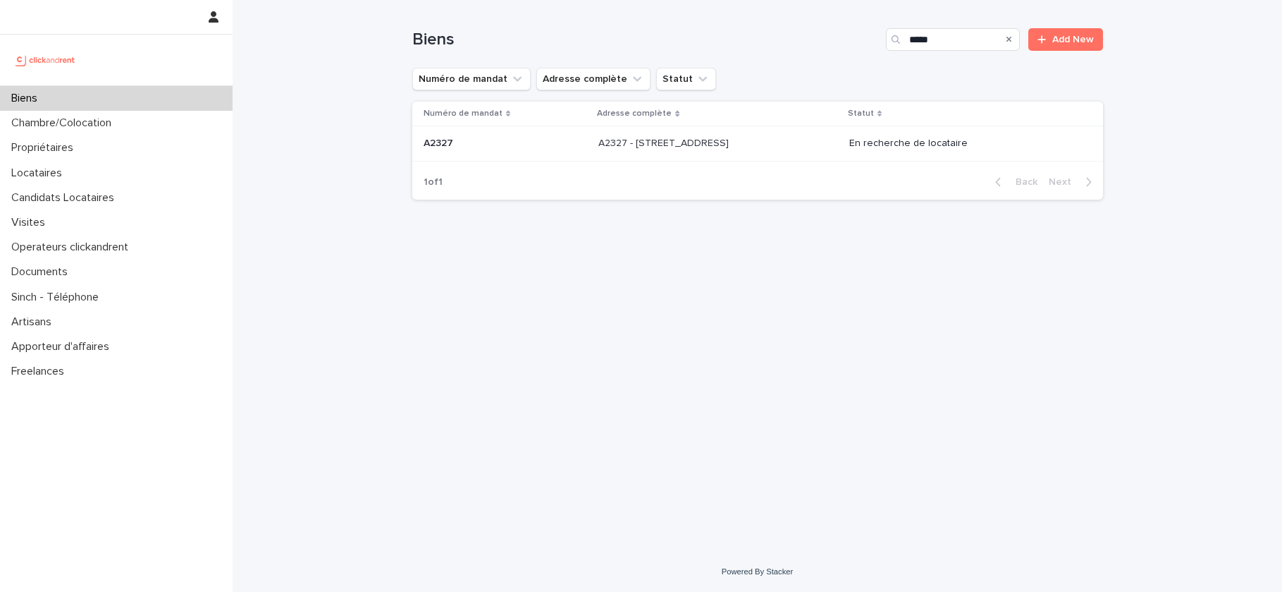
click at [776, 154] on div "A2327 - 5 Rue de la Roche, Rueil-Malmaison 92500 A2327 - 5 Rue de la Roche, Rue…" at bounding box center [718, 143] width 239 height 23
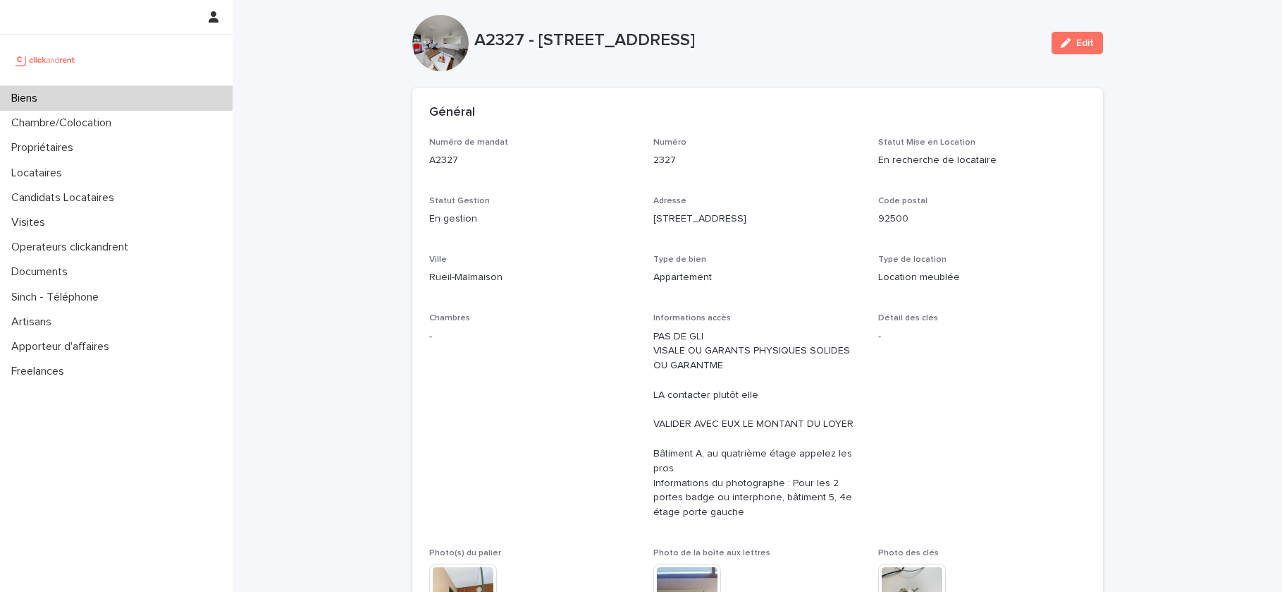
scroll to position [17, 0]
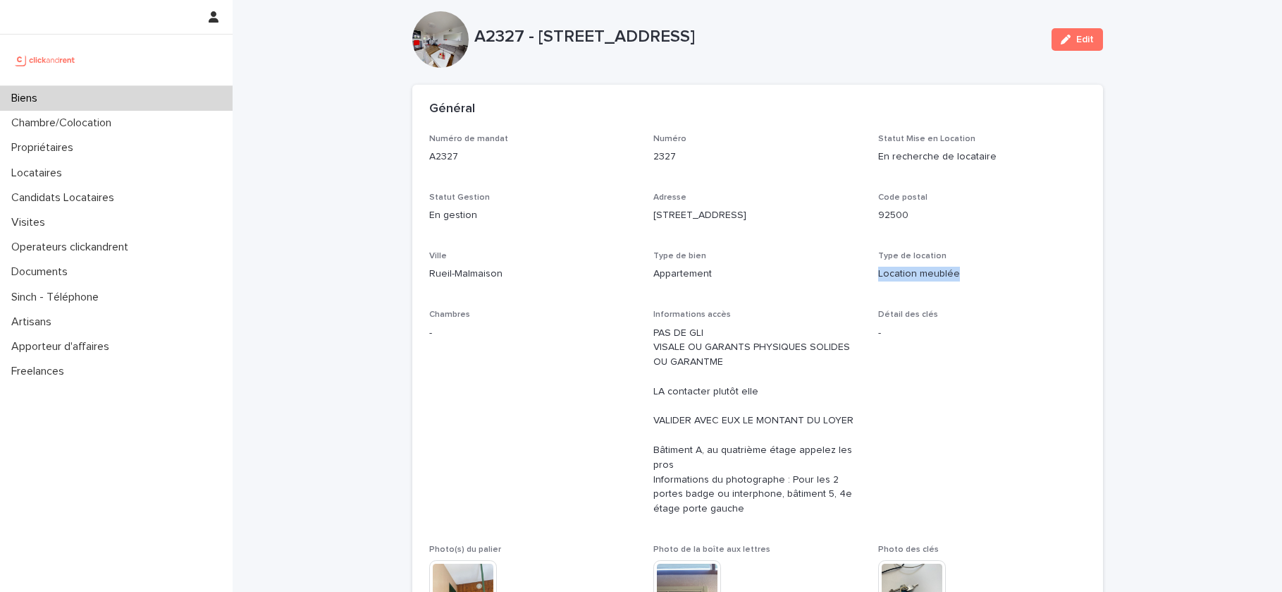
drag, startPoint x: 872, startPoint y: 270, endPoint x: 981, endPoint y: 275, distance: 108.7
click at [981, 275] on div "Numéro de mandat A2327 Numéro 2327 Statut Mise en Location En recherche de loca…" at bounding box center [757, 417] width 657 height 567
drag, startPoint x: 447, startPoint y: 344, endPoint x: 447, endPoint y: 491, distance: 147.4
click at [447, 496] on span "Chambres -" at bounding box center [533, 419] width 208 height 218
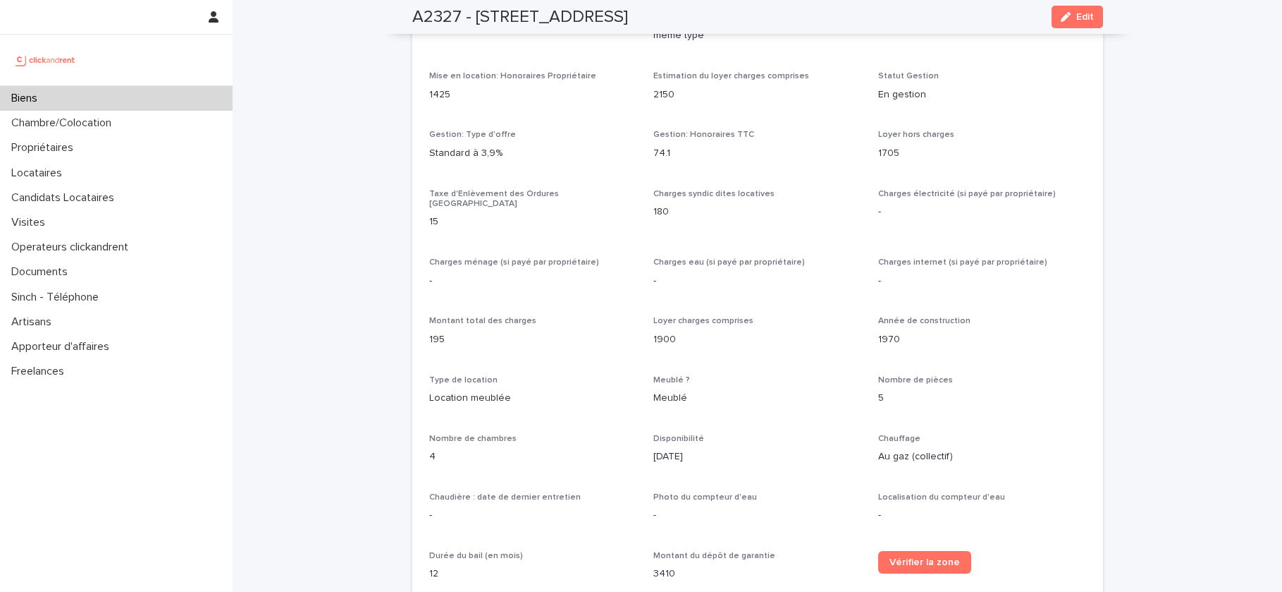
scroll to position [1402, 0]
drag, startPoint x: 658, startPoint y: 86, endPoint x: 721, endPoint y: 90, distance: 62.9
click at [721, 90] on div "Estimation du loyer charges comprises 2150" at bounding box center [758, 93] width 208 height 42
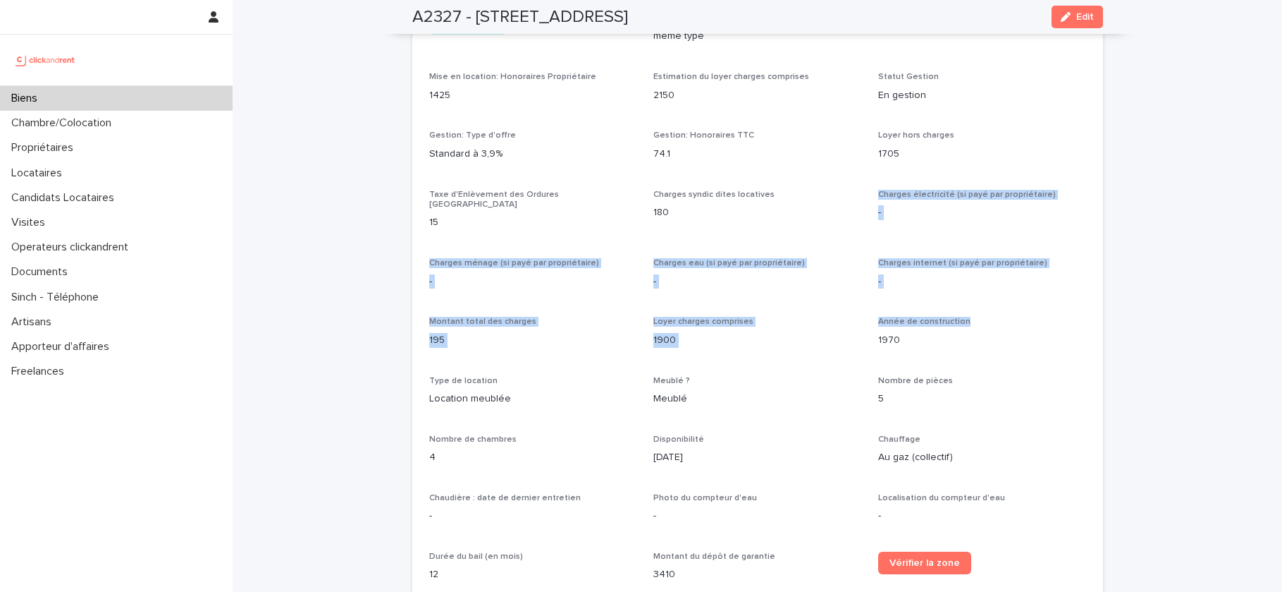
drag, startPoint x: 906, startPoint y: 173, endPoint x: 977, endPoint y: 301, distance: 146.7
click at [977, 301] on div "Opérateur commercial Victor Hecquet Opérateur opérationnel Emmanuel Vieillesse …" at bounding box center [757, 275] width 657 height 1214
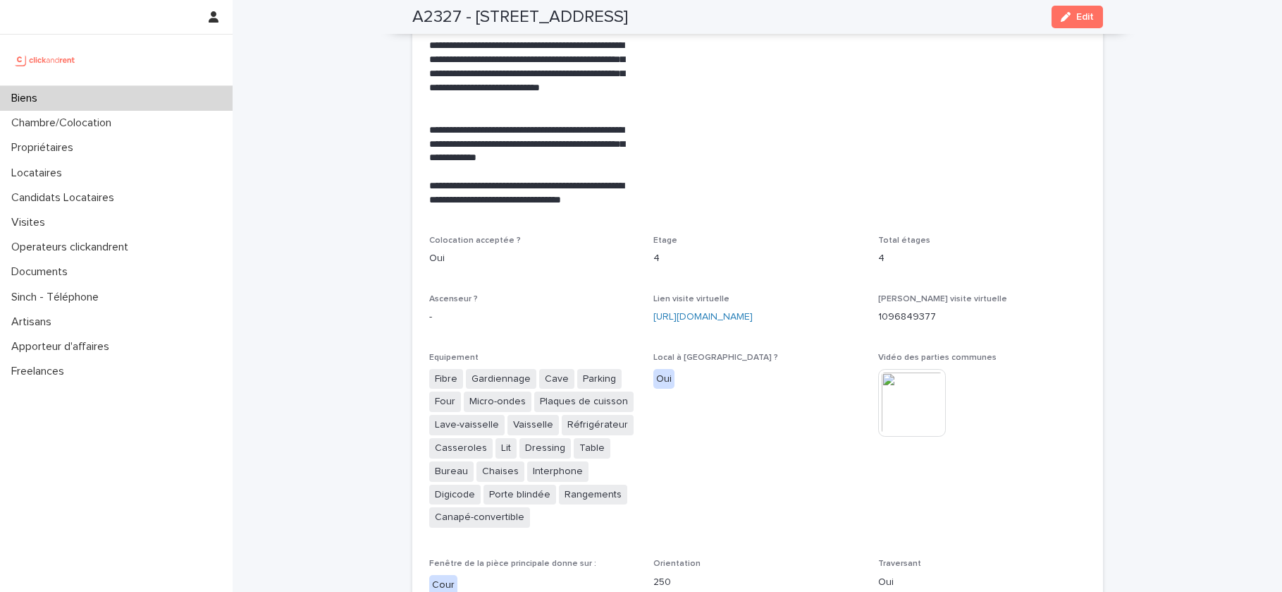
scroll to position [2994, 0]
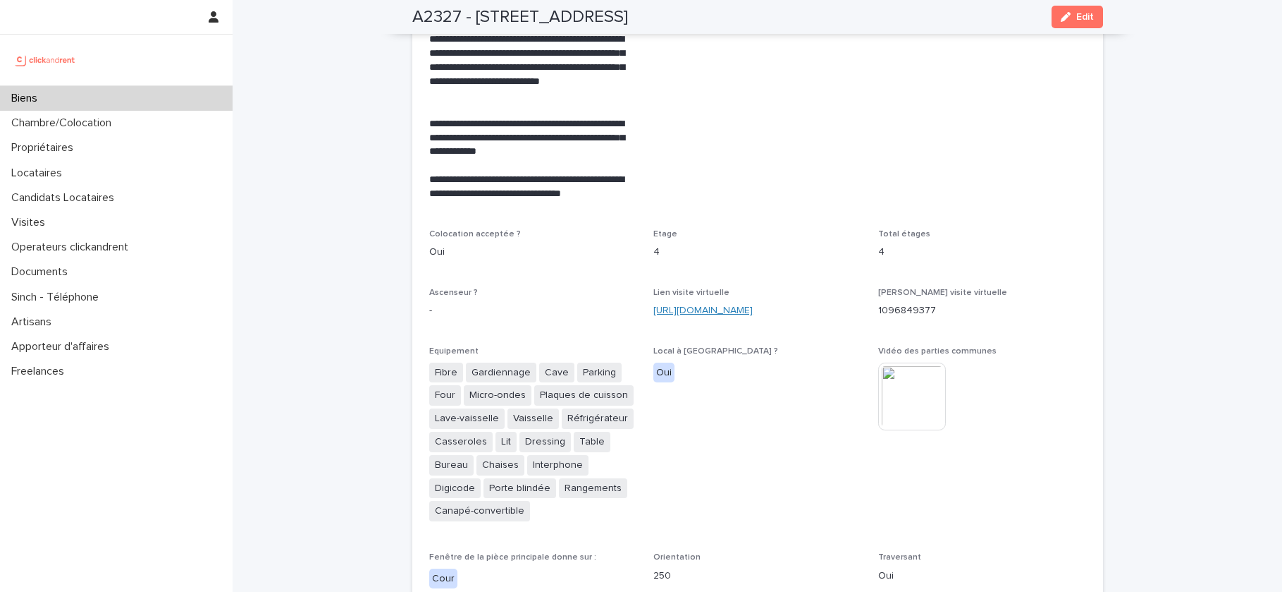
click at [724, 305] on link "https://my.matterport.com/show/?m=ZLoaHEJaTzy" at bounding box center [703, 310] width 99 height 10
click at [397, 161] on div "Loading... Saving… Loading... Saving… A2327 - 5 Rue de la Roche, Rueil-Malmaiso…" at bounding box center [758, 139] width 1050 height 6266
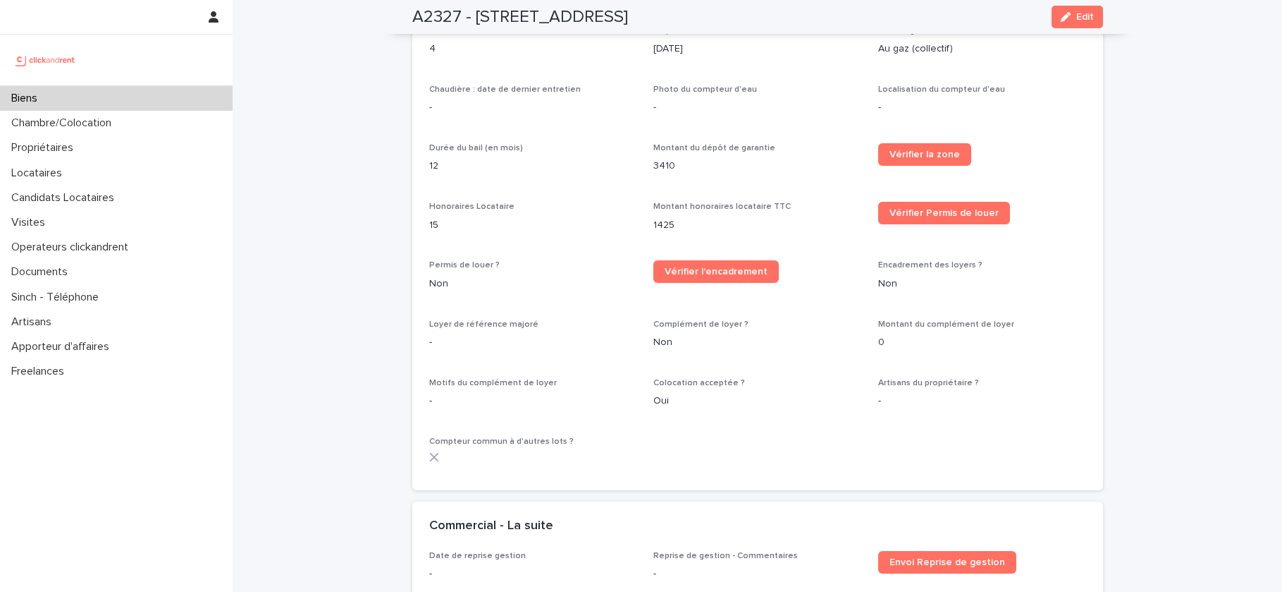
scroll to position [1203, 0]
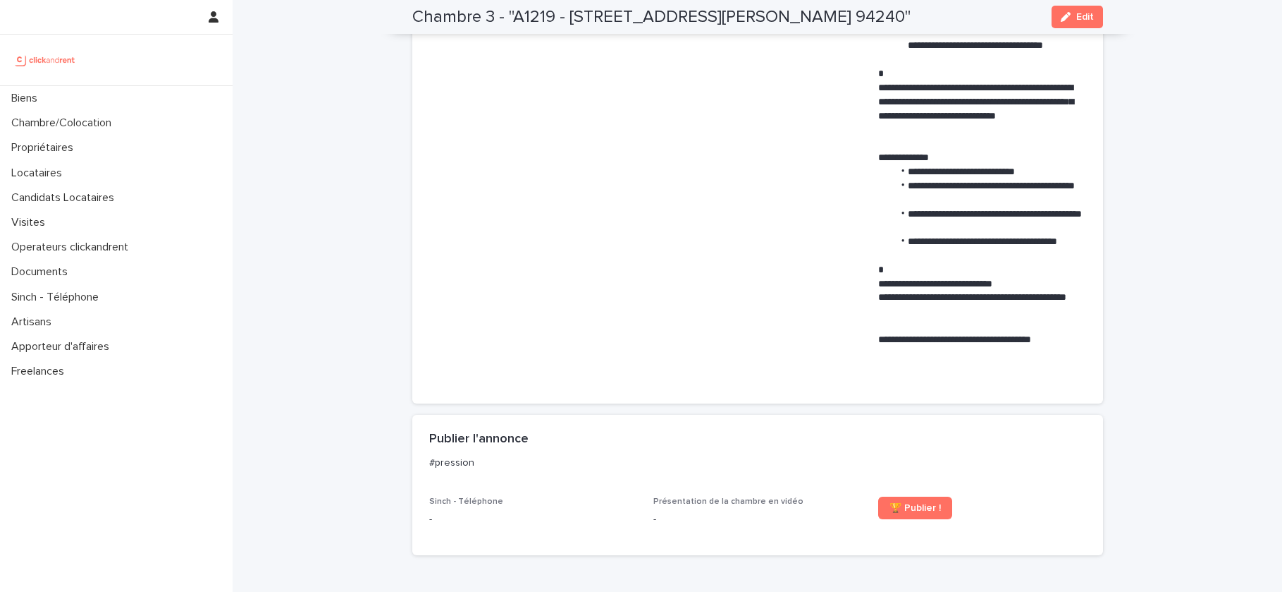
scroll to position [1115, 0]
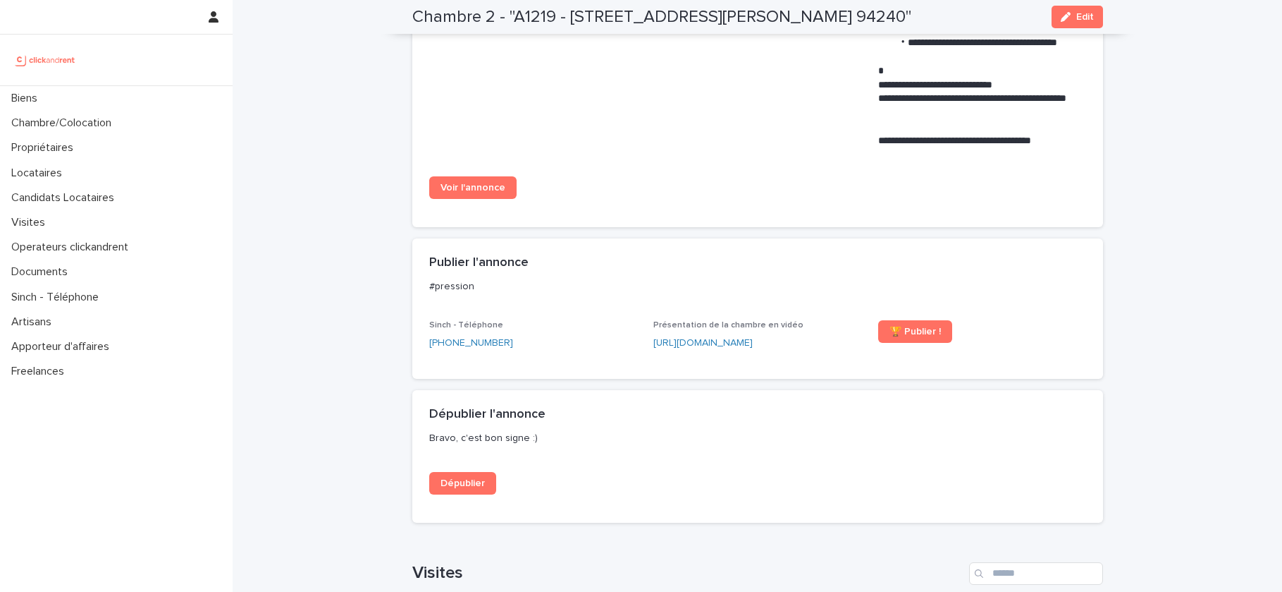
scroll to position [1254, 0]
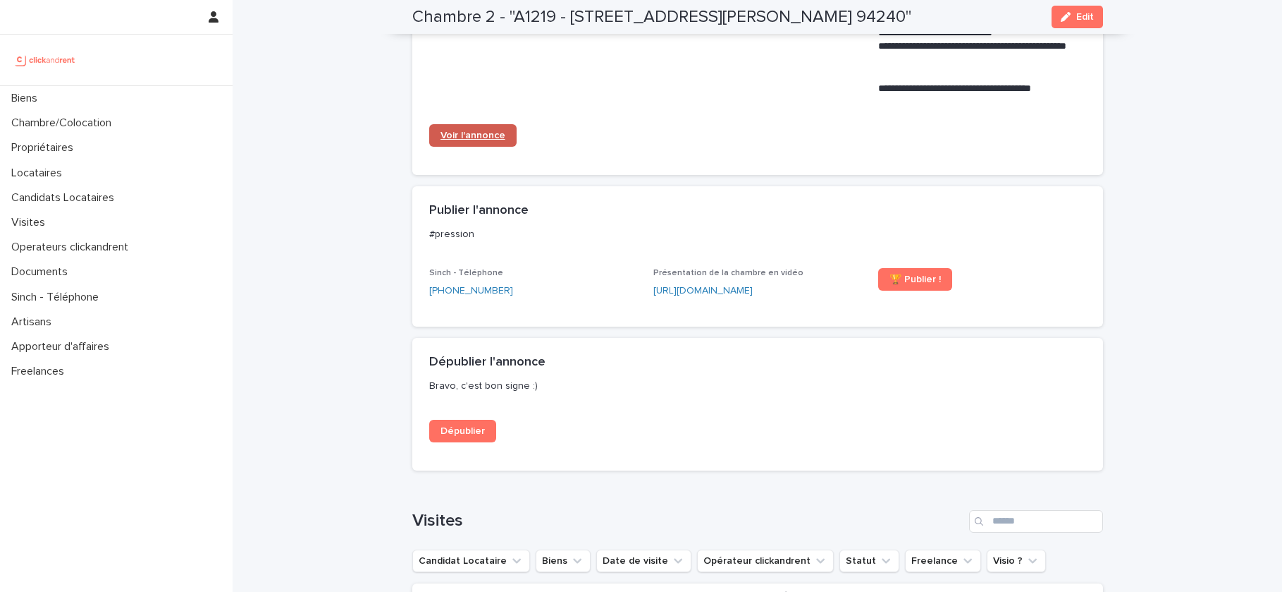
click at [494, 127] on link "Voir l'annonce" at bounding box center [472, 135] width 87 height 23
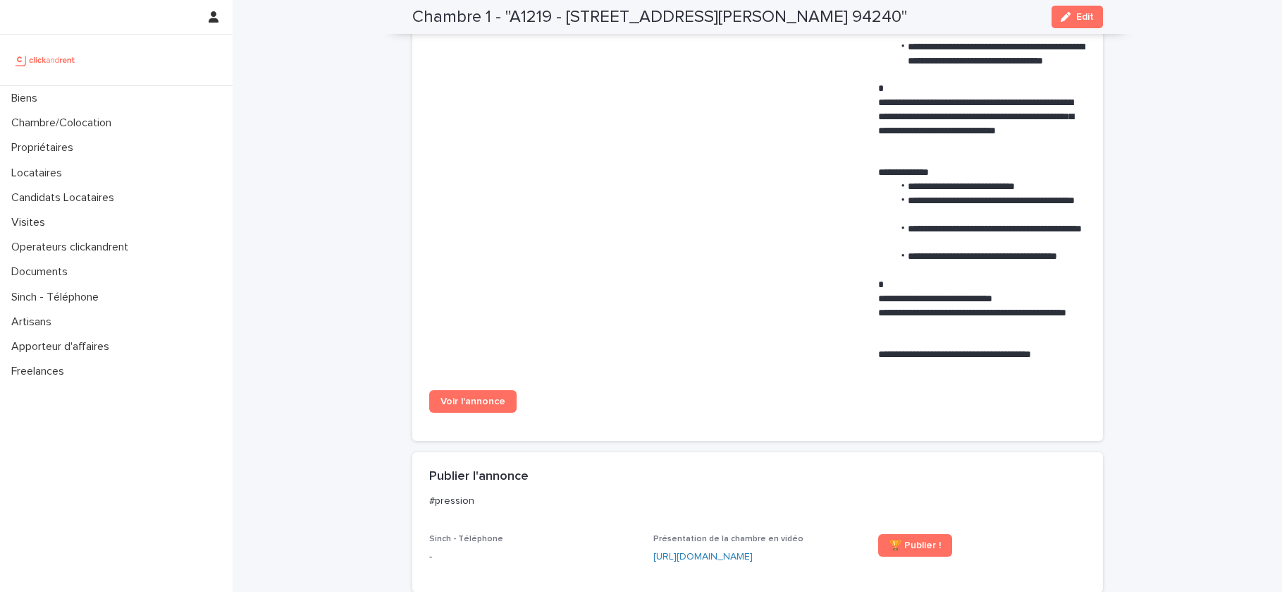
scroll to position [1073, 0]
